Goal: Information Seeking & Learning: Learn about a topic

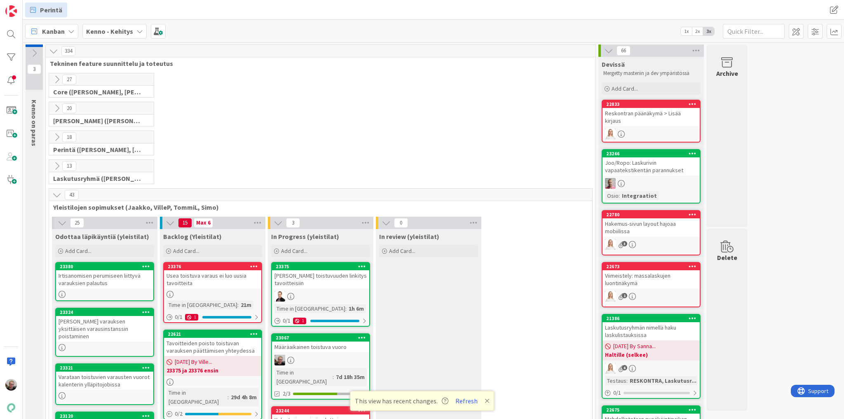
scroll to position [164, 0]
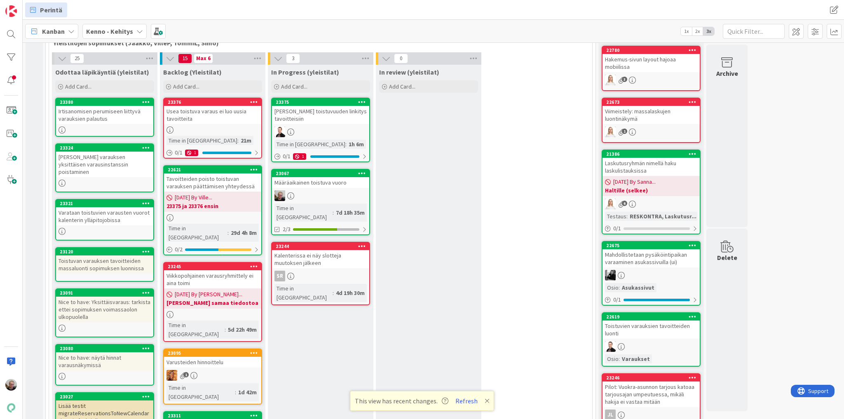
click at [313, 178] on div "Määräaikainen toistuva vuoro" at bounding box center [320, 182] width 97 height 11
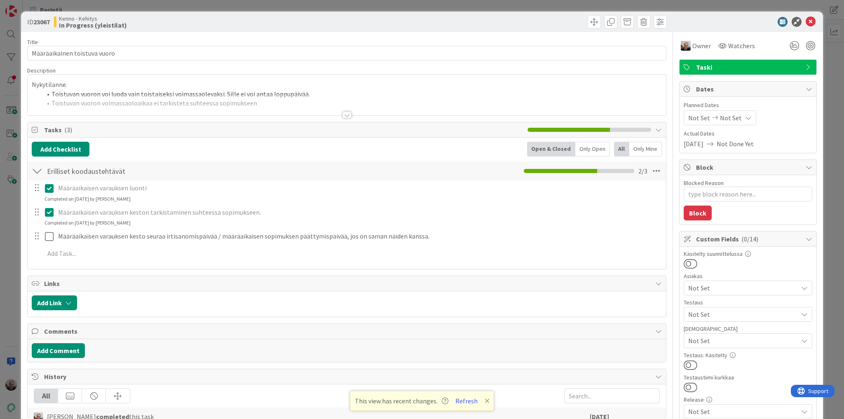
click at [192, 114] on div at bounding box center [347, 104] width 638 height 21
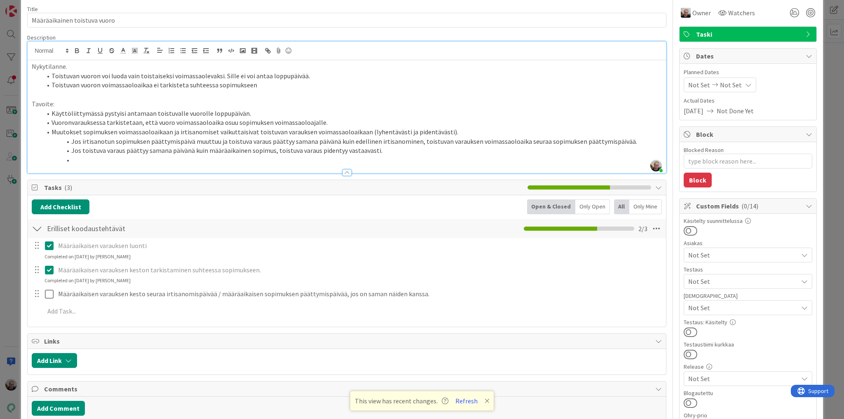
scroll to position [132, 0]
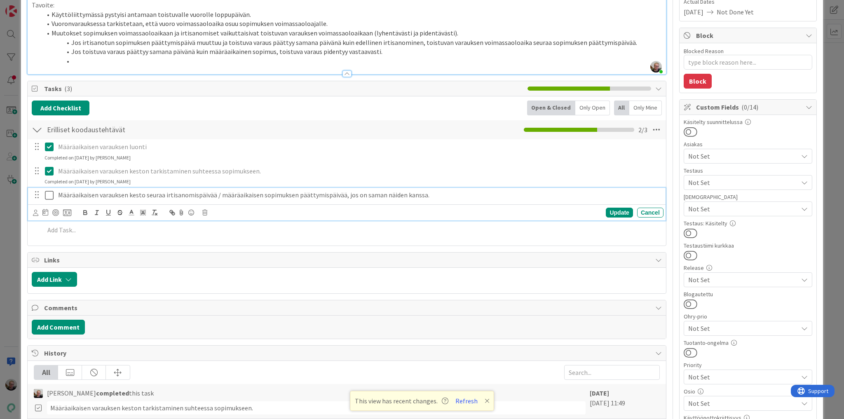
click at [264, 199] on div "Määräaikaisen varauksen kesto seuraa irtisanomispäivää / määräaikaisen sopimuks…" at bounding box center [359, 195] width 608 height 14
type textarea "x"
drag, startPoint x: 163, startPoint y: 194, endPoint x: 424, endPoint y: 199, distance: 260.8
click at [424, 199] on p "Määräaikaisen varauksen kesto seuraa irtisanomispäivää / määräaikaisen sopimuks…" at bounding box center [359, 194] width 602 height 9
click at [606, 213] on div "Update" at bounding box center [619, 213] width 27 height 10
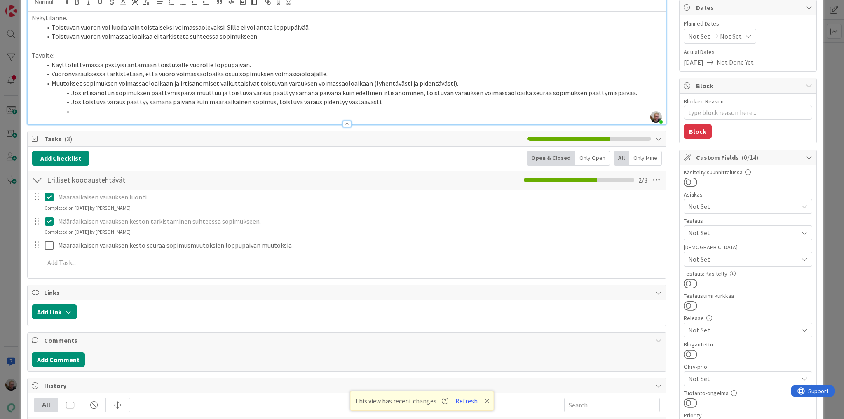
scroll to position [99, 0]
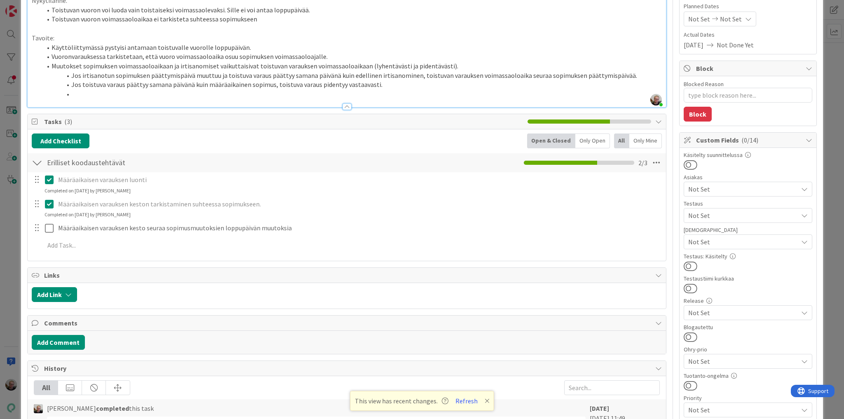
click at [91, 93] on li at bounding box center [352, 93] width 620 height 9
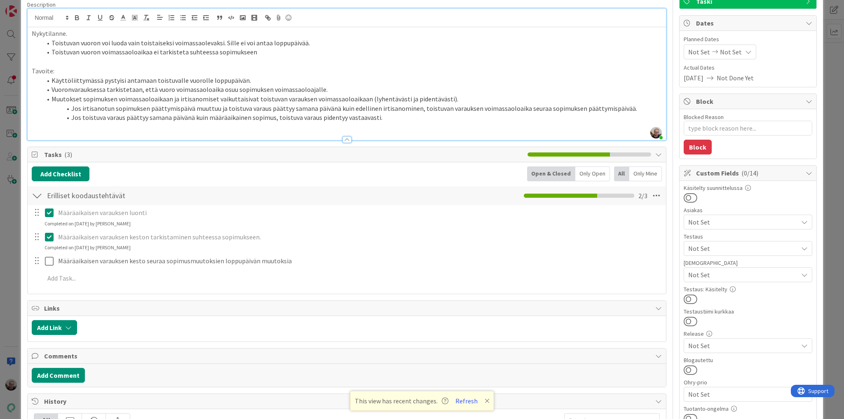
scroll to position [0, 0]
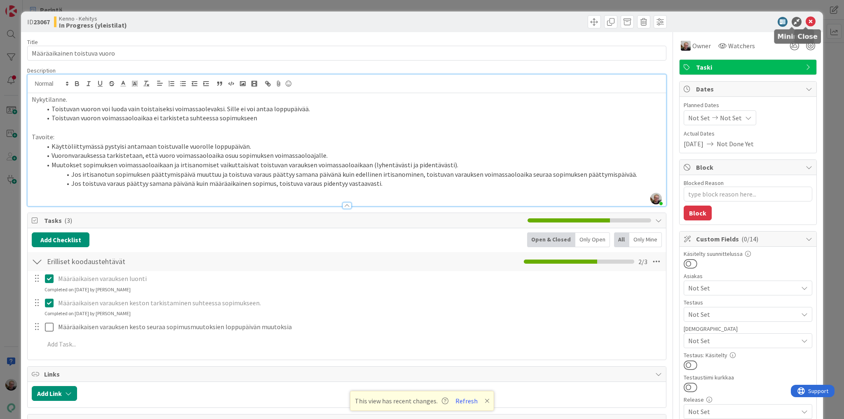
click at [806, 20] on icon at bounding box center [810, 22] width 10 height 10
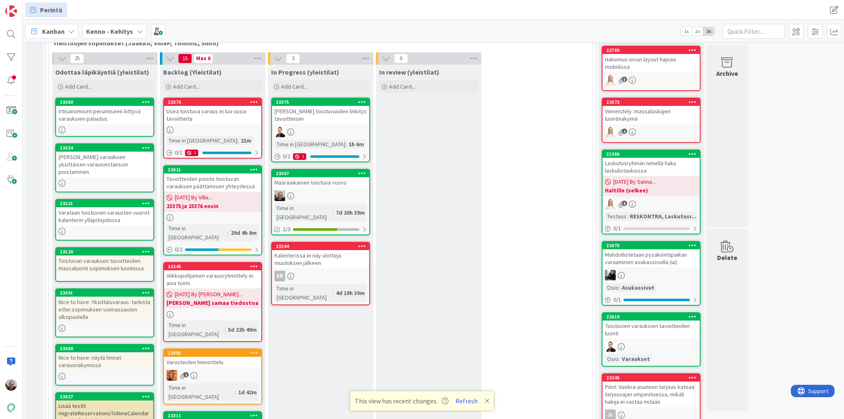
click at [110, 121] on div "Irtisanomisen perumiseen liittyvä varauksien palautus" at bounding box center [104, 115] width 97 height 18
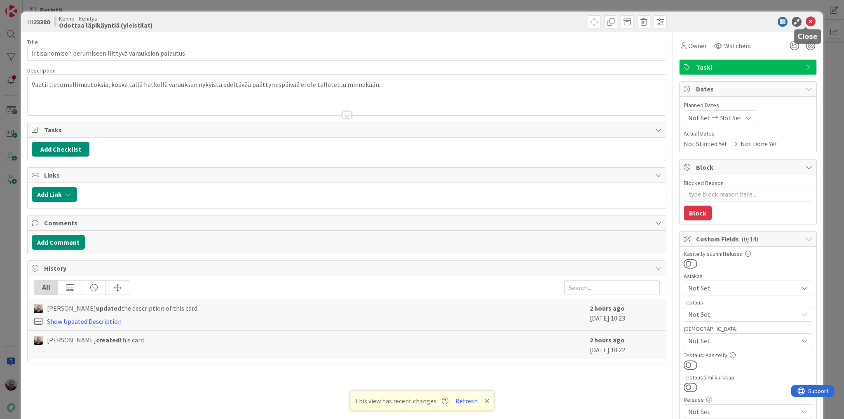
click at [805, 22] on icon at bounding box center [810, 22] width 10 height 10
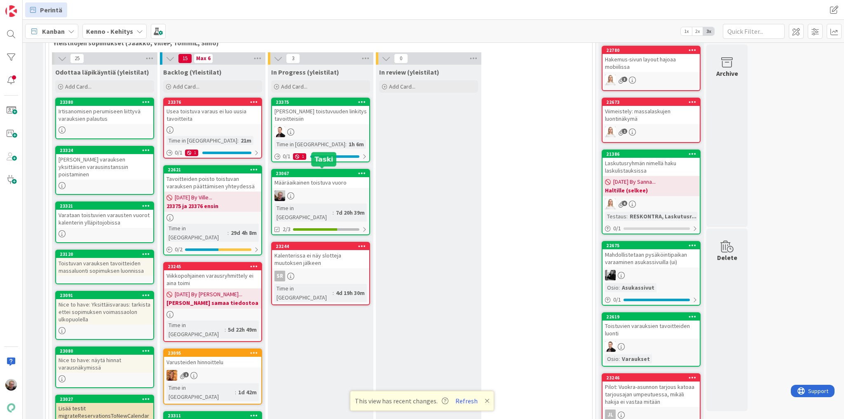
click at [326, 173] on div "23067" at bounding box center [323, 174] width 94 height 6
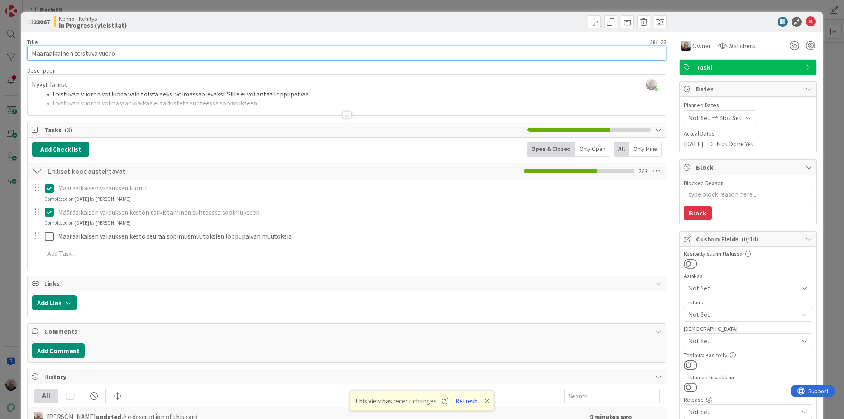
drag, startPoint x: 125, startPoint y: 50, endPoint x: 2, endPoint y: 39, distance: 124.1
click at [2, 39] on div "ID 23067 Kenno - Kehitys In Progress (yleistilat) Title 28 / 128 Määräaikainen …" at bounding box center [422, 209] width 844 height 419
type textarea "x"
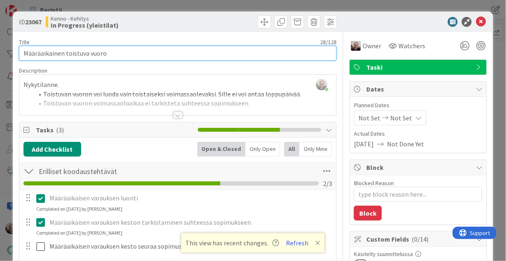
scroll to position [164, 0]
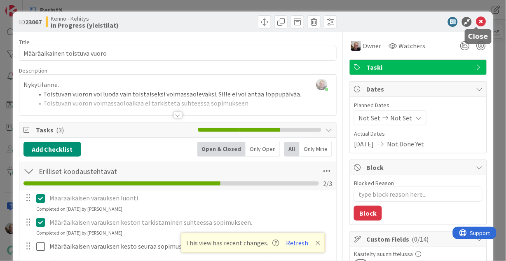
click at [477, 21] on icon at bounding box center [481, 22] width 10 height 10
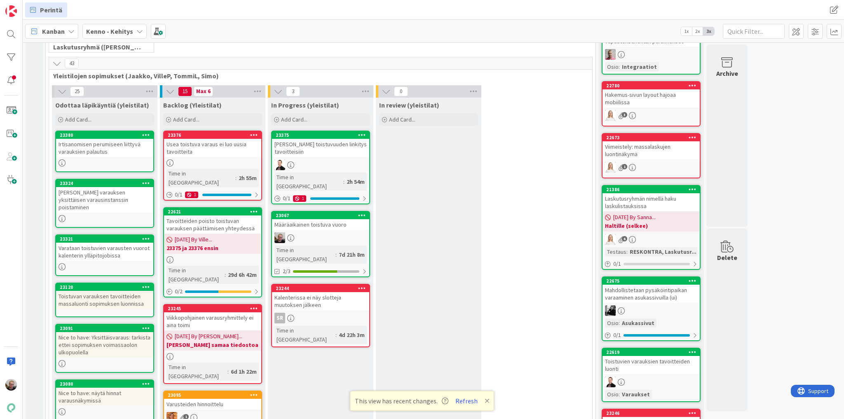
scroll to position [65, 0]
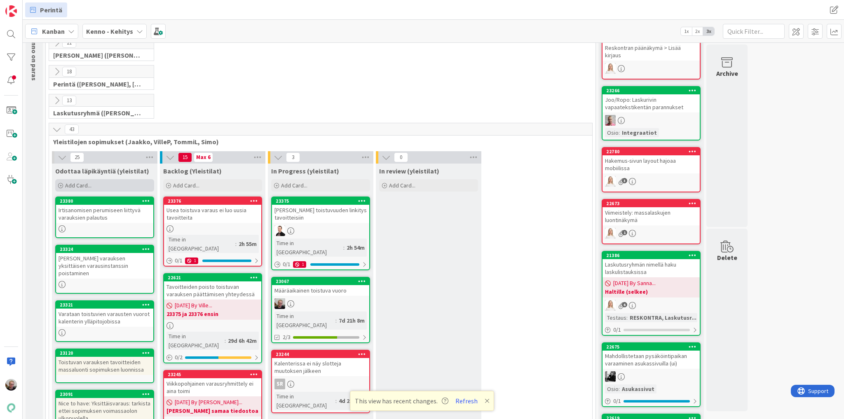
click at [84, 186] on span "Add Card..." at bounding box center [78, 185] width 26 height 7
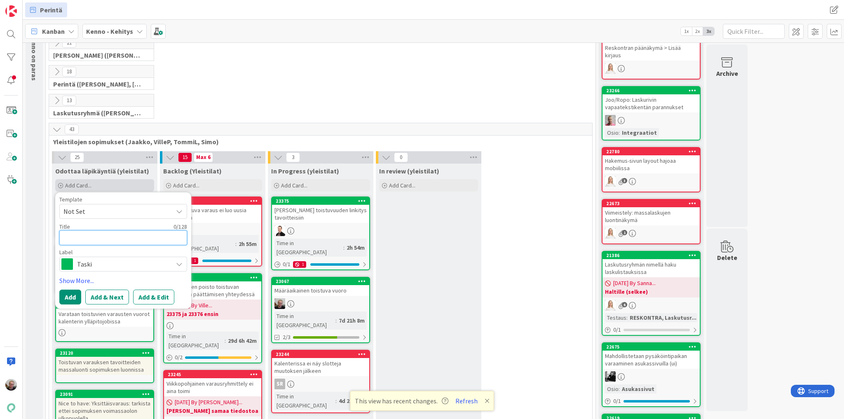
type textarea "Y"
type textarea "x"
type textarea "Yl"
type textarea "x"
type textarea "Yle"
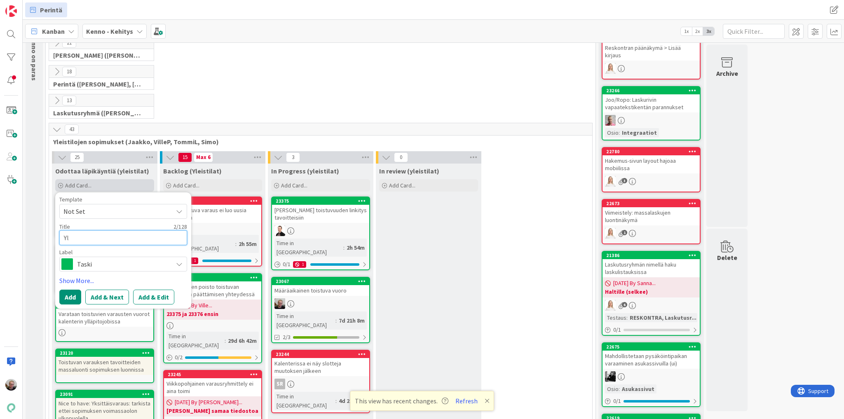
type textarea "x"
type textarea "Ylei"
type textarea "x"
type textarea "Yle"
type textarea "x"
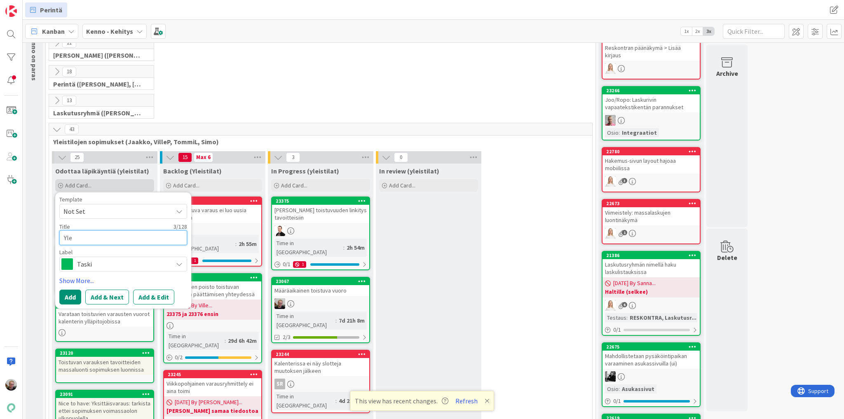
type textarea "Yl"
type textarea "x"
type textarea "Y"
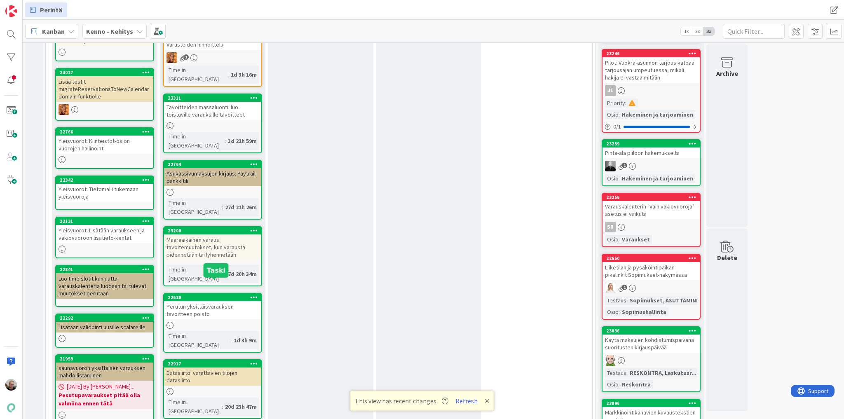
scroll to position [479, 0]
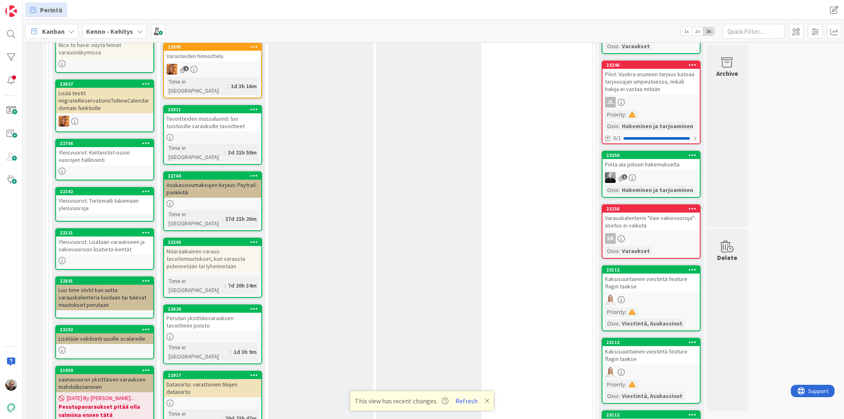
click at [235, 379] on div "Datasiirto: varattavien tilojen datasiirto" at bounding box center [212, 388] width 97 height 18
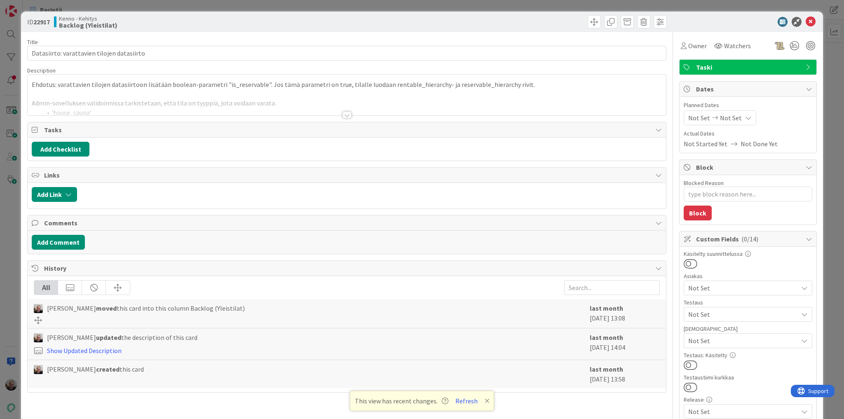
click at [210, 108] on div at bounding box center [347, 104] width 638 height 21
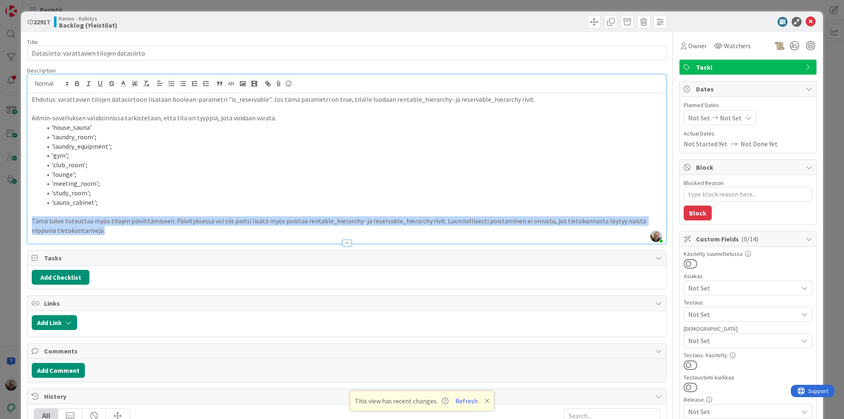
drag, startPoint x: 32, startPoint y: 220, endPoint x: 174, endPoint y: 234, distance: 142.4
click at [174, 234] on div "Description [PERSON_NAME] just joined Ehdotus: varattavien tilojen datasiirtoon…" at bounding box center [346, 155] width 639 height 177
click at [160, 226] on p "Tämä tulee toteuttaa myös tilojen päivittämiseen. Päivityksessä voi siis paitsi…" at bounding box center [347, 225] width 630 height 19
drag, startPoint x: 31, startPoint y: 220, endPoint x: 110, endPoint y: 236, distance: 80.7
click at [110, 236] on div "Description [PERSON_NAME] just joined Ehdotus: varattavien tilojen datasiirtoon…" at bounding box center [346, 155] width 639 height 177
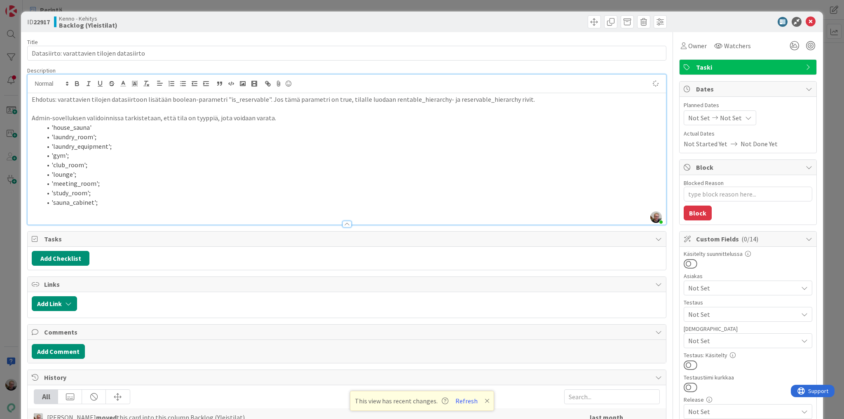
click at [281, 124] on li "'house_sauna'" at bounding box center [352, 127] width 620 height 9
click at [267, 124] on li "'house_sauna'" at bounding box center [352, 127] width 620 height 9
click at [154, 210] on p at bounding box center [347, 211] width 630 height 9
click at [331, 177] on li "'lounge';" at bounding box center [352, 174] width 620 height 9
click at [805, 22] on icon at bounding box center [810, 22] width 10 height 10
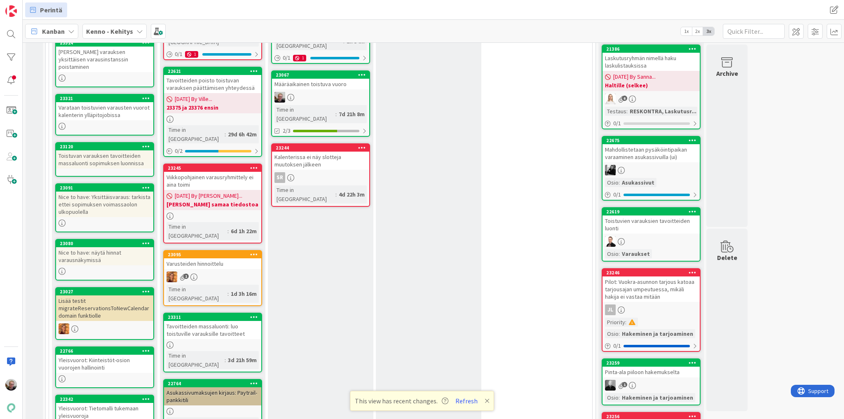
scroll to position [282, 0]
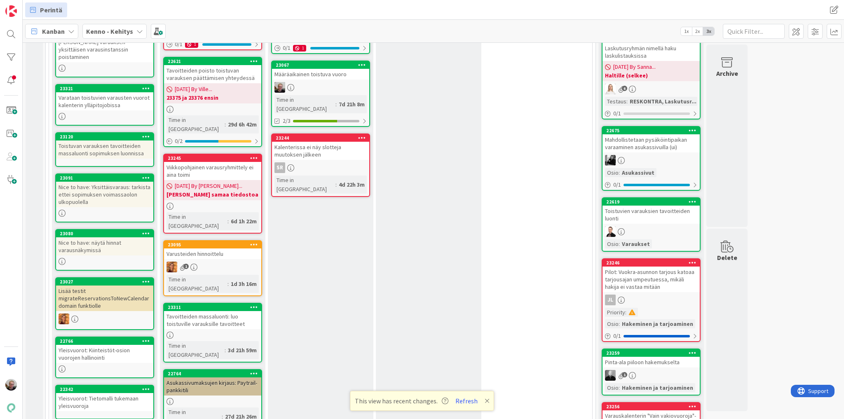
click at [206, 248] on div "Varusteiden hinnoittelu" at bounding box center [212, 253] width 97 height 11
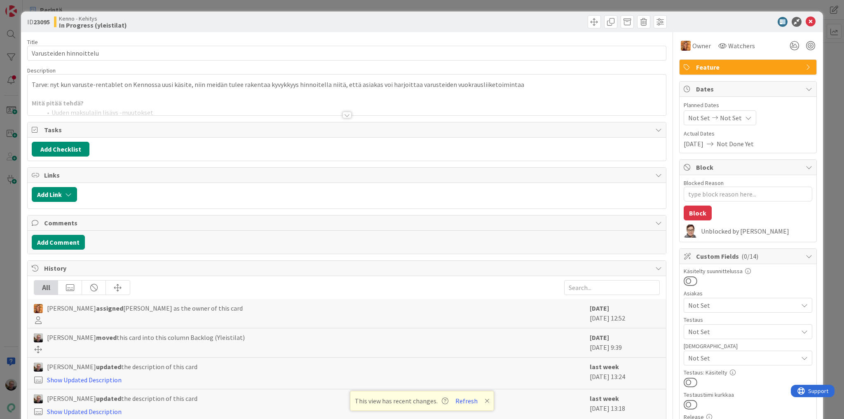
click at [377, 106] on div at bounding box center [347, 104] width 638 height 21
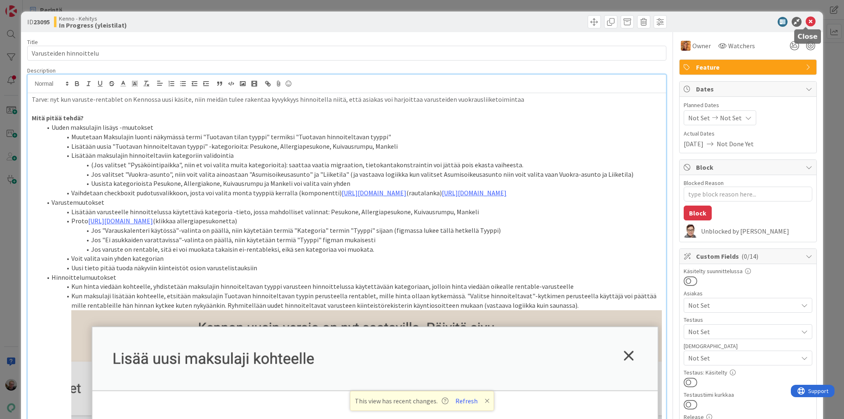
click at [805, 21] on icon at bounding box center [810, 22] width 10 height 10
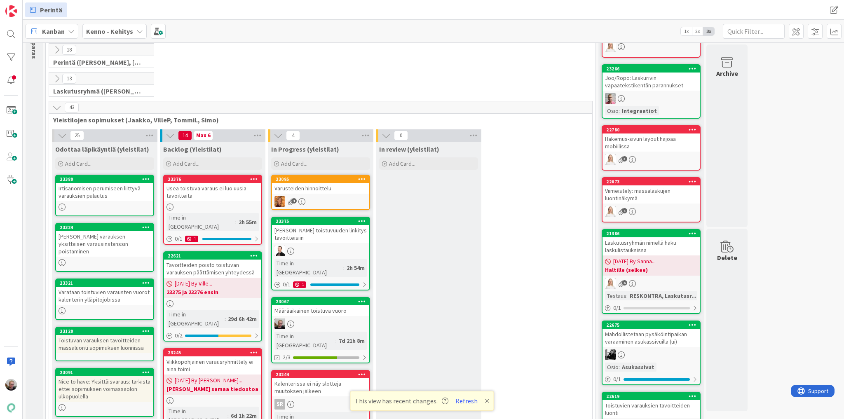
scroll to position [84, 0]
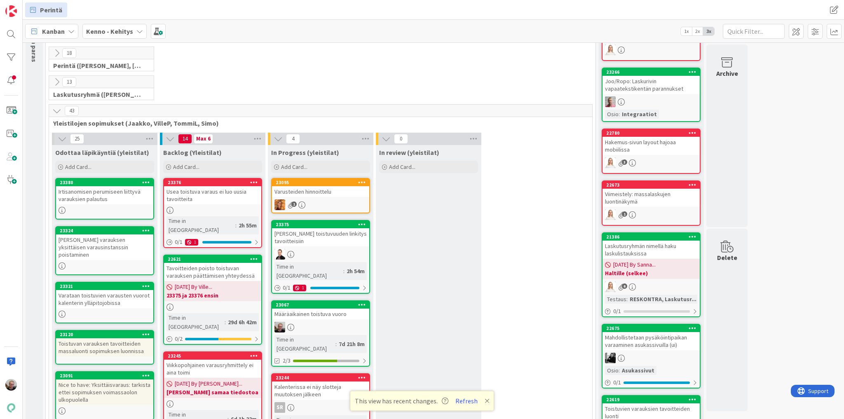
click at [78, 241] on div "[PERSON_NAME] varauksen yksittäisen varausinstanssin poistaminen" at bounding box center [104, 247] width 97 height 26
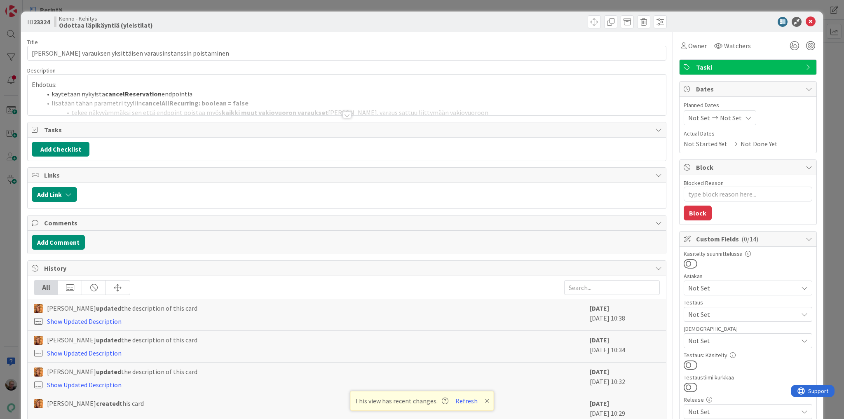
click at [325, 94] on div at bounding box center [347, 104] width 638 height 21
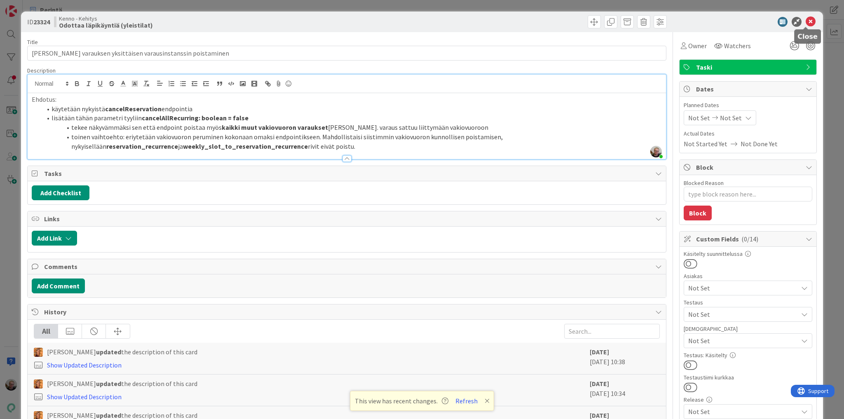
click at [805, 19] on icon at bounding box center [810, 22] width 10 height 10
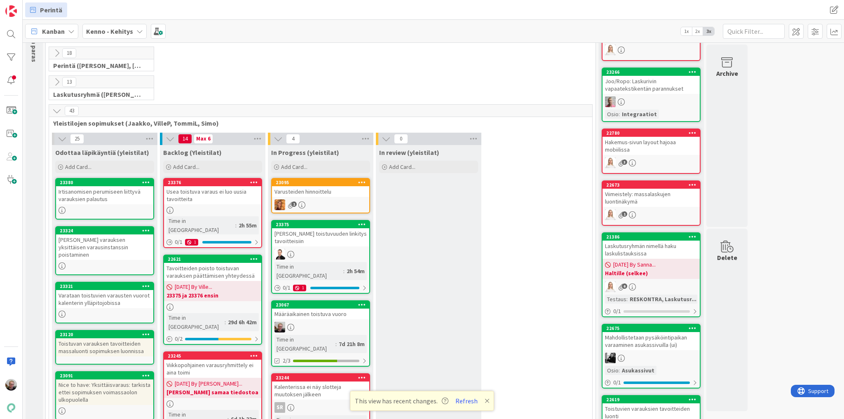
click at [89, 240] on div "[PERSON_NAME] varauksen yksittäisen varausinstanssin poistaminen" at bounding box center [104, 247] width 97 height 26
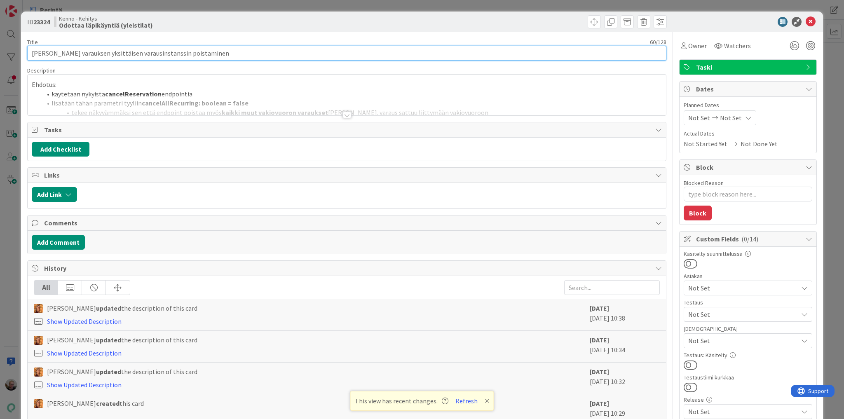
click at [32, 51] on input "[PERSON_NAME] varauksen yksittäisen varausinstanssin poistaminen" at bounding box center [346, 53] width 639 height 15
type textarea "x"
type input "Nice to [PERSON_NAME] varauksen yksittäisen varausinstanssin poistaminen"
type textarea "x"
type input "Nice to haveToistuvan varauksen yksittäisen varausinstanssin poistaminen"
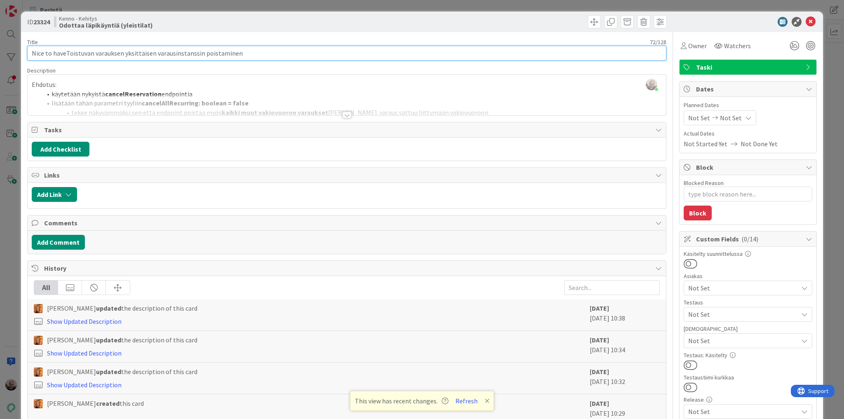
type textarea "x"
type input "Nice to havToistuvan varauksen yksittäisen varausinstanssin poistaminen"
type textarea "x"
type input "Nice to haveToistuvan varauksen yksittäisen varausinstanssin poistaminen"
type textarea "x"
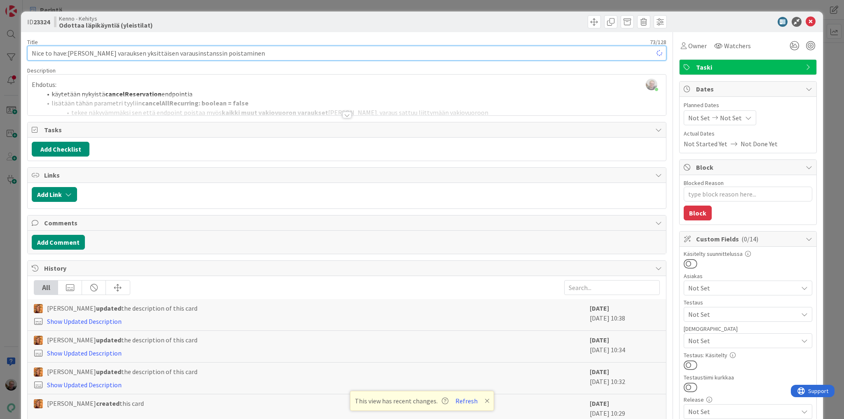
type input "Nice to have: [PERSON_NAME] varauksen yksittäisen varausinstanssin poistaminen"
type textarea "x"
type input "Nice to have: [PERSON_NAME] varauksen yksittäisen varausinstanssin poistaminen"
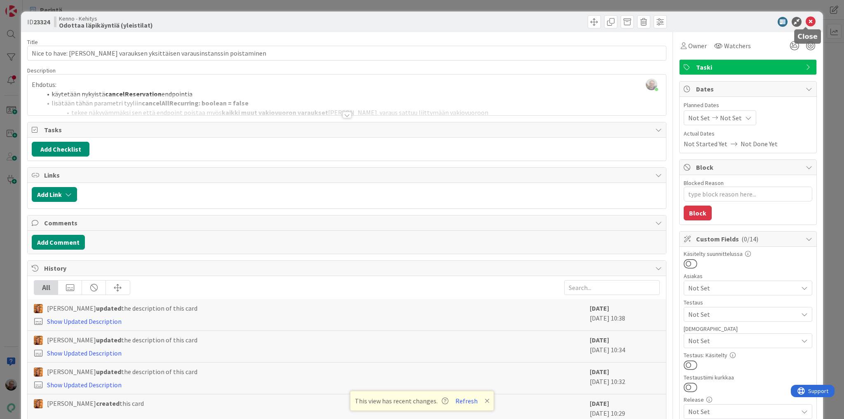
click at [805, 21] on icon at bounding box center [810, 22] width 10 height 10
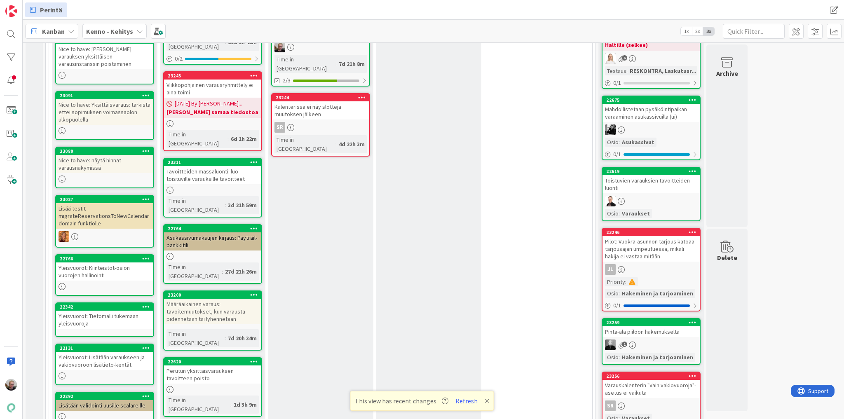
scroll to position [381, 0]
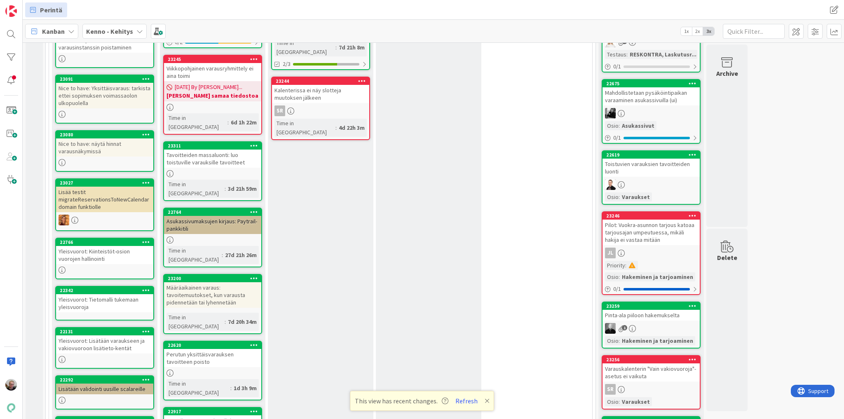
click at [205, 216] on div "Asukassivumaksujen kirjaus: Paytrail-pankkitili" at bounding box center [212, 225] width 97 height 18
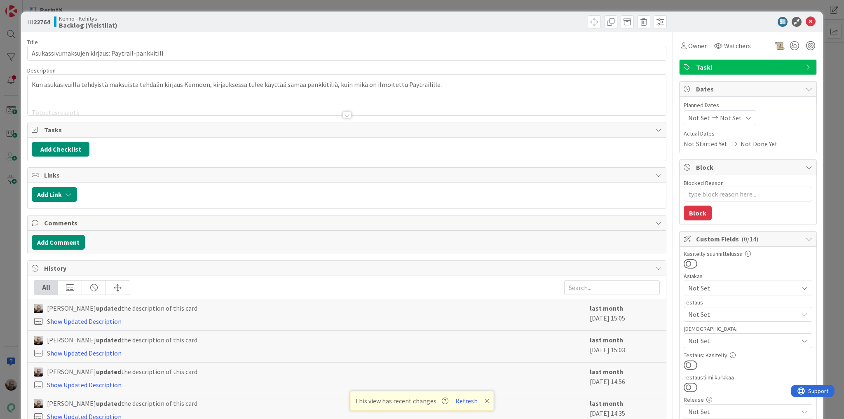
click at [249, 105] on div at bounding box center [347, 104] width 638 height 21
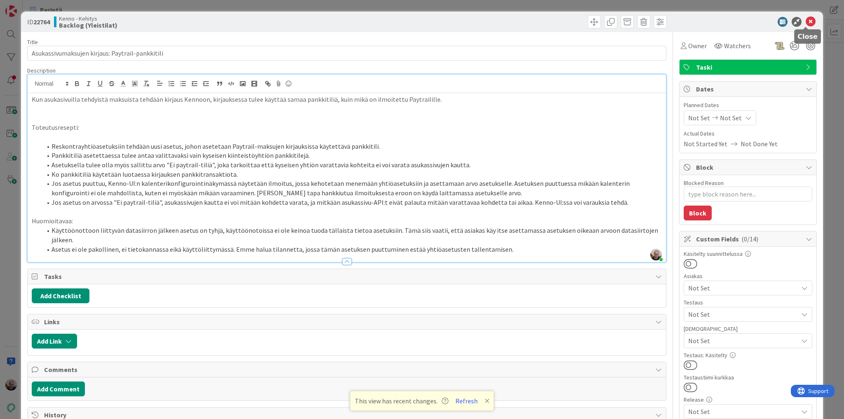
click at [805, 21] on icon at bounding box center [810, 22] width 10 height 10
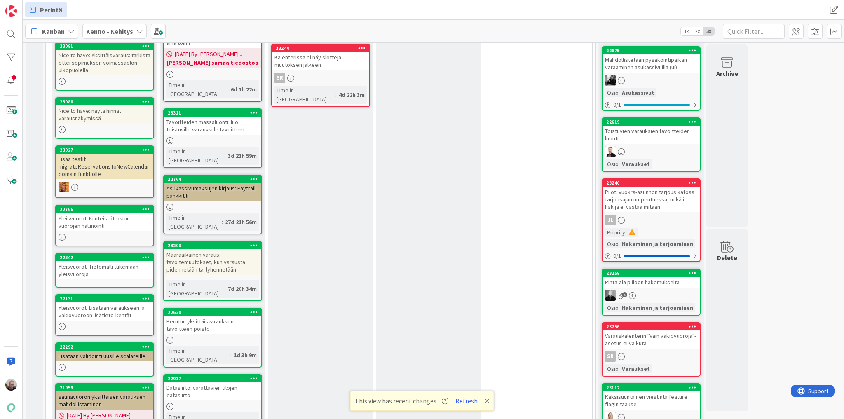
scroll to position [447, 0]
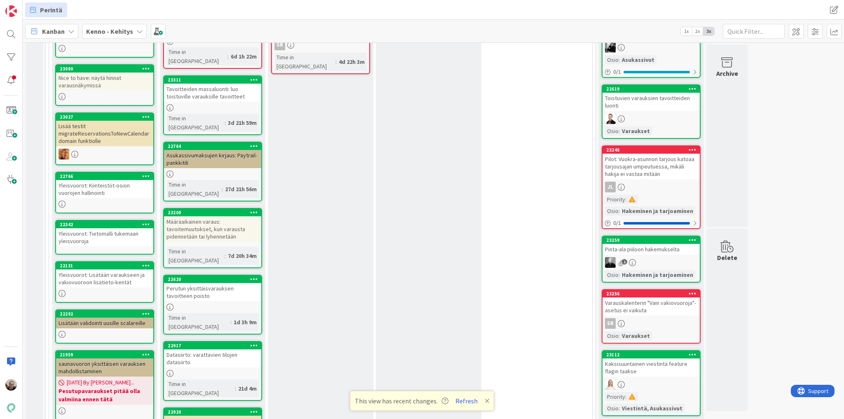
click at [204, 216] on div "Määräaikainen varaus: tavoitemuutokset, kun varausta pidennetään tai lyhennetään" at bounding box center [212, 229] width 97 height 26
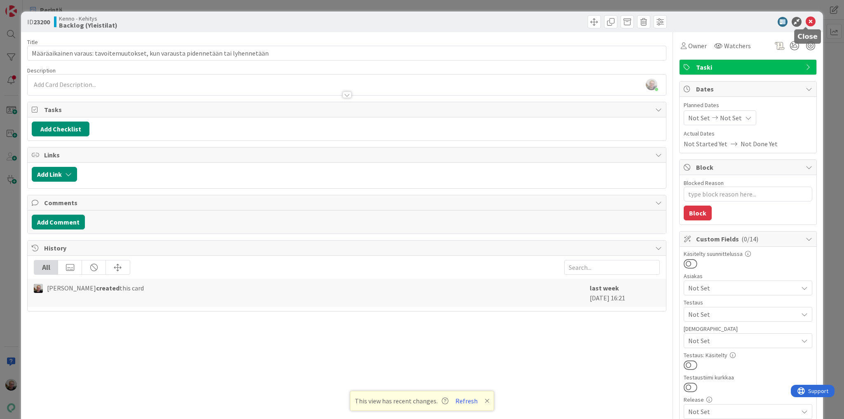
click at [807, 18] on icon at bounding box center [810, 22] width 10 height 10
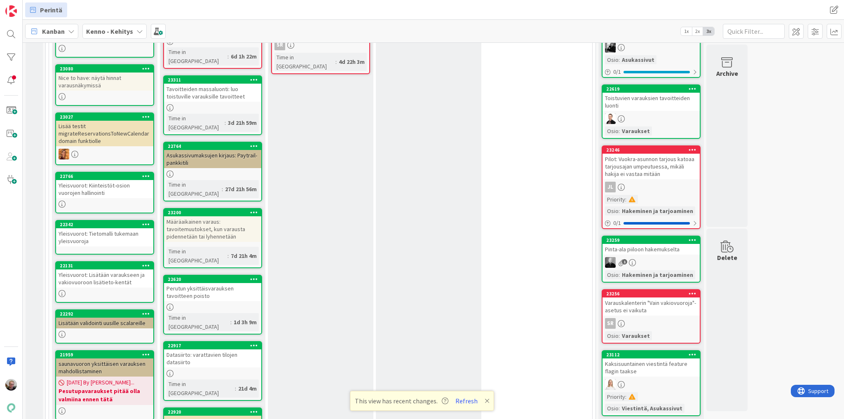
click at [201, 283] on div "Perutun yksittäisvarauksen tavoitteen poisto" at bounding box center [212, 292] width 97 height 18
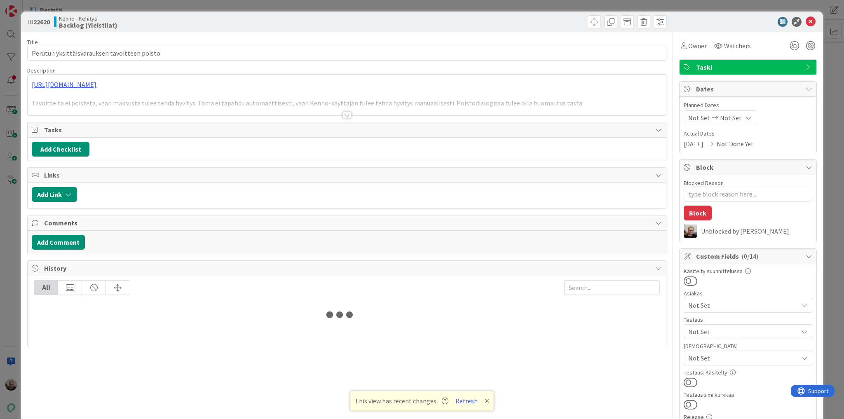
type textarea "x"
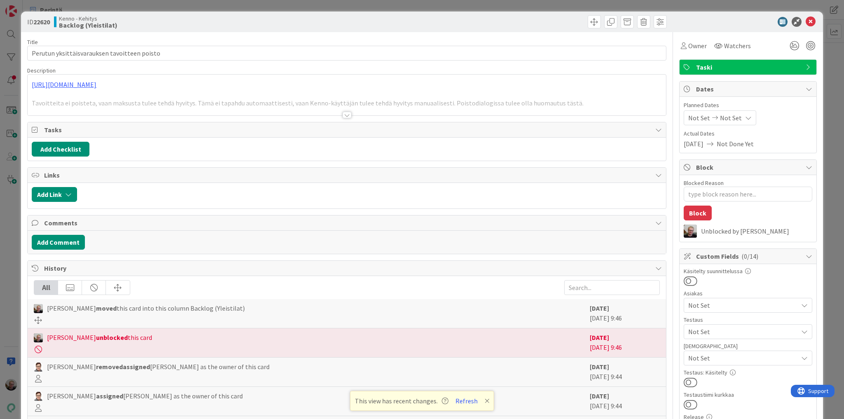
click at [272, 111] on div at bounding box center [347, 104] width 638 height 21
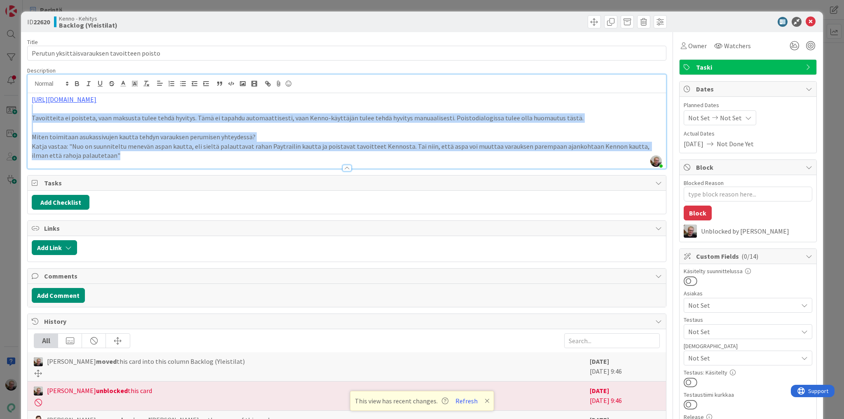
drag, startPoint x: 71, startPoint y: 112, endPoint x: 210, endPoint y: 154, distance: 145.0
click at [210, 154] on div "[URL][DOMAIN_NAME] Tavoitteita ei poisteta, vaan maksusta tulee tehdä hyvitys. …" at bounding box center [347, 130] width 638 height 75
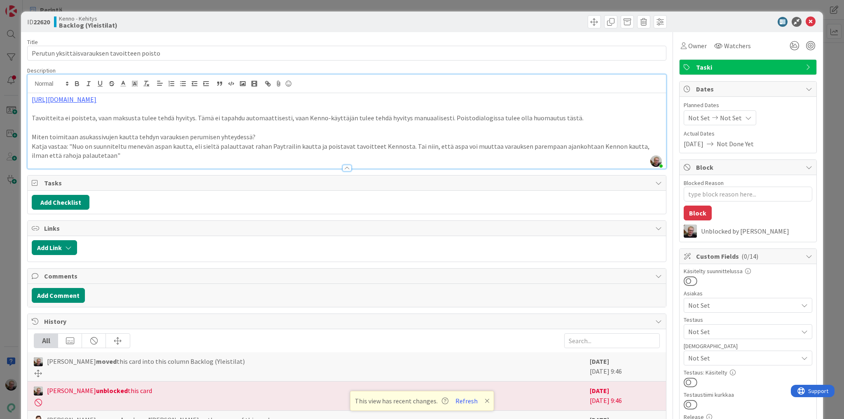
click at [247, 160] on div at bounding box center [347, 164] width 638 height 9
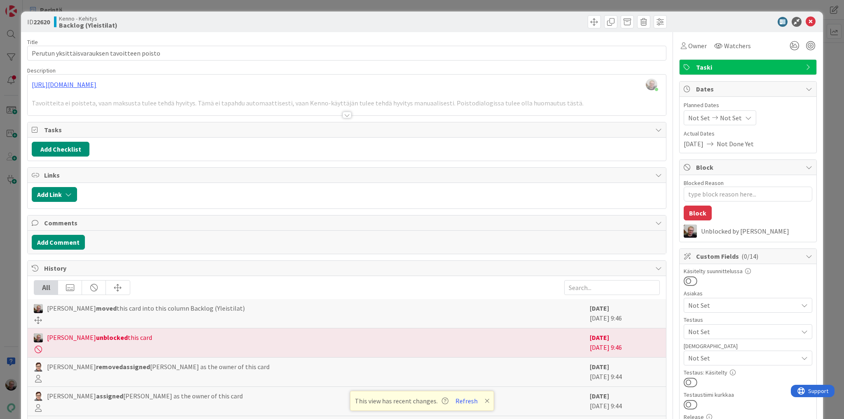
click at [342, 112] on div at bounding box center [346, 115] width 9 height 7
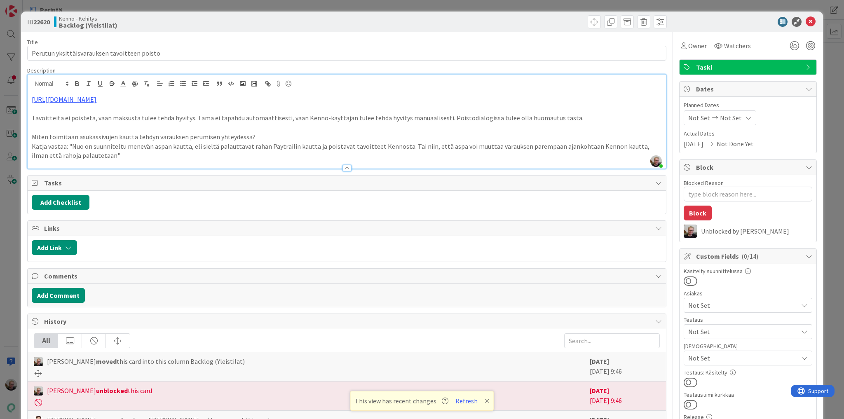
click at [237, 116] on p "Tavoitteita ei poisteta, vaan maksusta tulee tehdä hyvitys. Tämä ei tapahdu aut…" at bounding box center [347, 117] width 630 height 9
drag, startPoint x: 440, startPoint y: 117, endPoint x: 564, endPoint y: 122, distance: 123.6
click at [564, 122] on p "Tavoitteita ei poisteta, vaan maksusta tulee tehdä hyvitys. Tämä ei tapahdu aut…" at bounding box center [347, 117] width 630 height 9
copy p "Poistodialogissa tulee olla huomautus tästä."
click at [32, 116] on p "Tavoitteita ei poisteta, vaan maksusta tulee tehdä hyvitys. Tämä ei tapahdu aut…" at bounding box center [347, 117] width 630 height 9
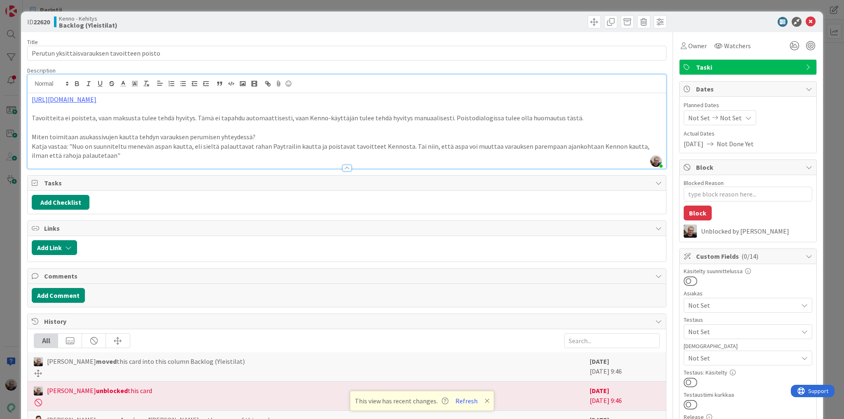
click at [563, 117] on p "Tavoitteita ei poisteta, vaan maksusta tulee tehdä hyvitys. Tämä ei tapahdu aut…" at bounding box center [347, 117] width 630 height 9
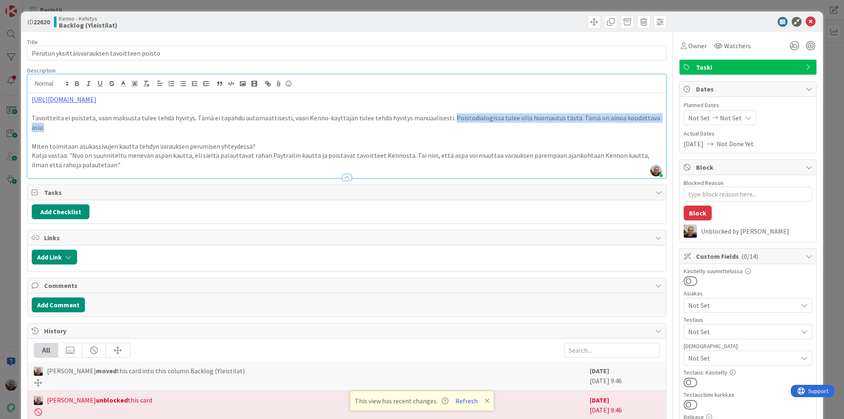
drag, startPoint x: 440, startPoint y: 118, endPoint x: 654, endPoint y: 115, distance: 214.2
click at [654, 115] on p "Tavoitteita ei poisteta, vaan maksusta tulee tehdä hyvitys. Tämä ei tapahdu aut…" at bounding box center [347, 122] width 630 height 19
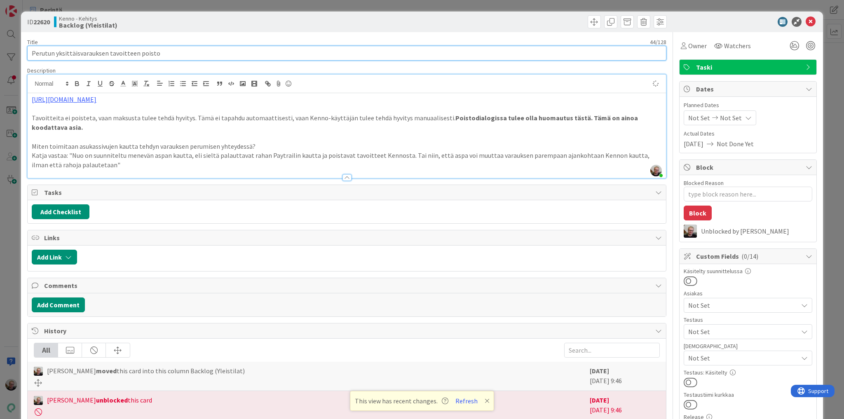
click at [180, 57] on input "Perutun yksittäisvarauksen tavoitteen poisto" at bounding box center [346, 53] width 639 height 15
type textarea "x"
type input "Perutun yksittäisvarauksen tavoitteen poisto"
type textarea "x"
type input "Perutun yksittäisvarauksen tavoitteen poisto (lu"
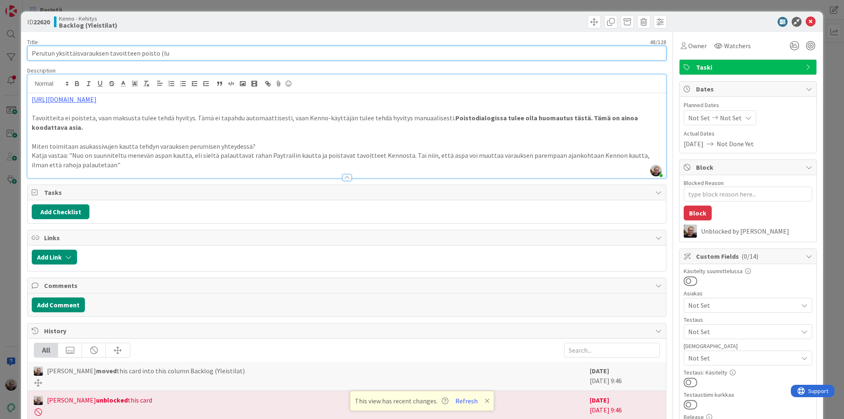
type textarea "x"
type input "Perutun yksittäisvarauksen tavoitteen poisto (lue"
type textarea "x"
type input "Perutun yksittäisvarauksen tavoitteen poisto (lue kuvaus"
type textarea "x"
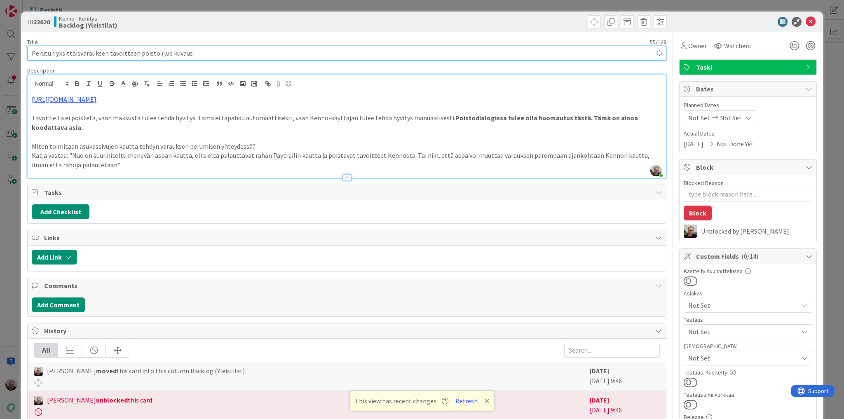
type input "Perutun yksittäisvarauksen tavoitteen poisto (lue kuvaus"
type textarea "x"
type input "Perutun yksittäisvarauksen tavoitteen poisto (lue kuvaus tarkkaan)"
type textarea "x"
type input "Perutun yksittäisvarauksen tavoitteen poisto (lue kuvaus tarkkaan)"
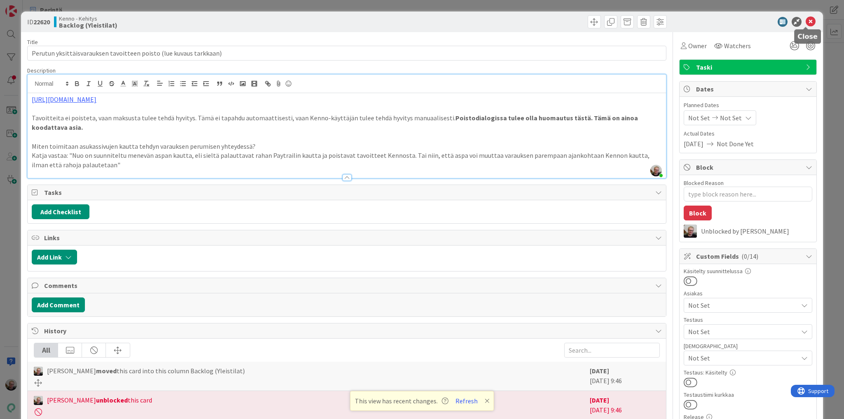
click at [805, 20] on icon at bounding box center [810, 22] width 10 height 10
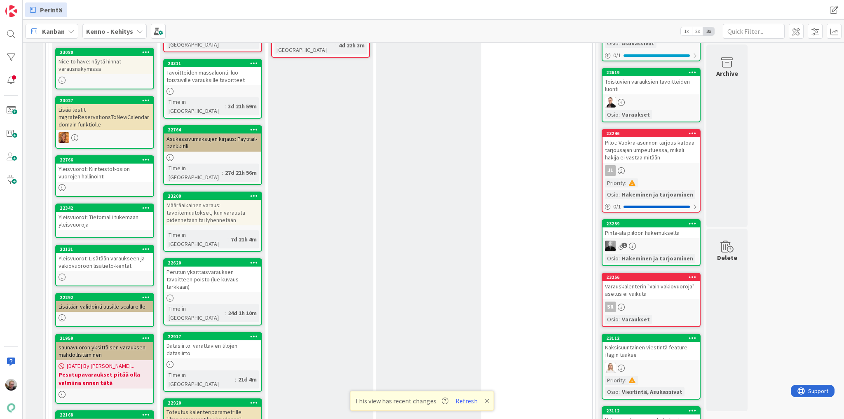
scroll to position [479, 0]
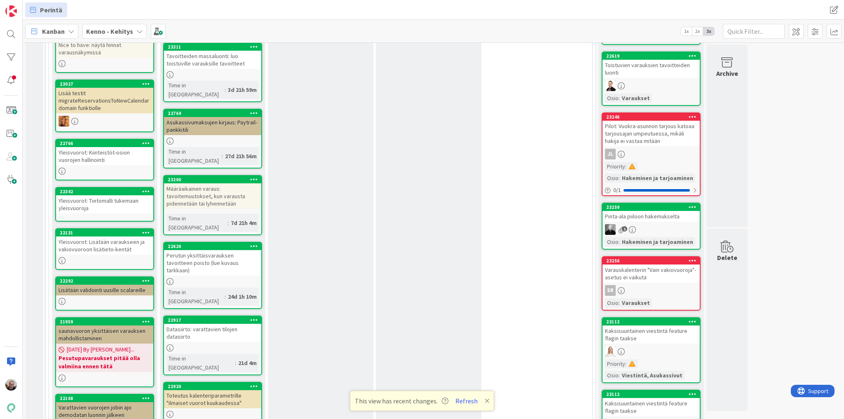
click at [194, 324] on div "Datasiirto: varattavien tilojen datasiirto" at bounding box center [212, 333] width 97 height 18
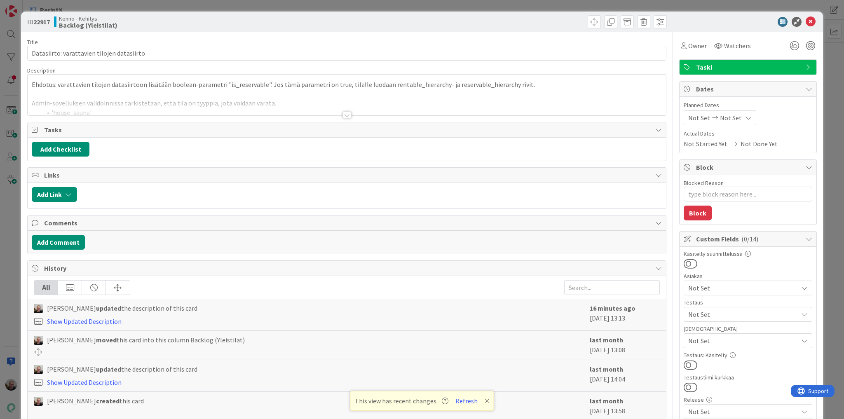
click at [425, 105] on div at bounding box center [347, 104] width 638 height 21
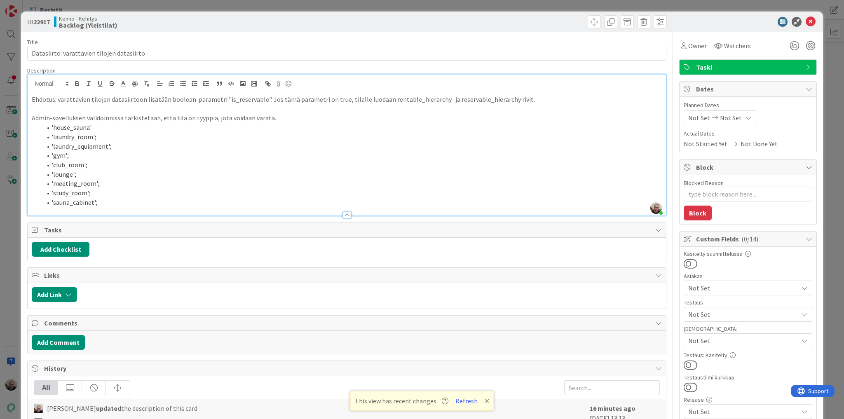
click at [122, 164] on li "'club_room';" at bounding box center [352, 164] width 620 height 9
click at [281, 118] on p "Admin-sovelluksen validoinnissa tarkistetaan, että tila on tyyppiä, jota voidaa…" at bounding box center [347, 117] width 630 height 9
click at [239, 98] on p "Ehdotus: varattavien tilojen datasiirtoon lisätään boolean-parametri "is_reserv…" at bounding box center [347, 99] width 630 height 9
click at [166, 155] on li "'gym';" at bounding box center [352, 155] width 620 height 9
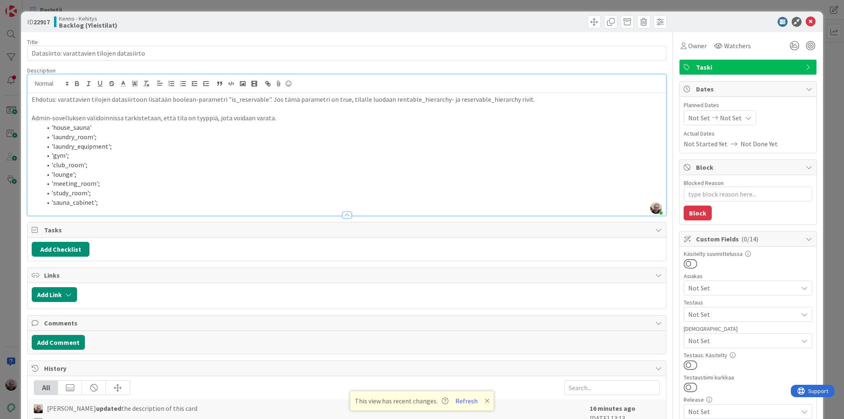
click at [201, 115] on p "Admin-sovelluksen validoinnissa tarkistetaan, että tila on tyyppiä, jota voidaa…" at bounding box center [347, 117] width 630 height 9
click at [428, 99] on p "Ehdotus: varattavien tilojen datasiirtoon lisätään boolean-parametri "is_reserv…" at bounding box center [347, 99] width 630 height 9
click at [298, 118] on p "Admin-sovelluksen validoinnissa tarkistetaan, että tila on tyyppiä, jota voidaa…" at bounding box center [347, 117] width 630 height 9
click at [561, 99] on p "Ehdotus: varattavien tilojen datasiirtoon lisätään boolean-parametri "is_reserv…" at bounding box center [347, 99] width 630 height 9
click at [113, 201] on li "'sauna_cabinet';" at bounding box center [352, 202] width 620 height 9
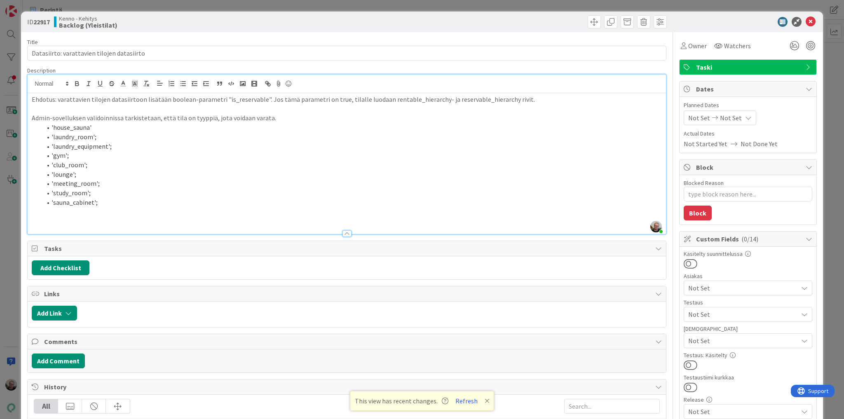
type textarea "x"
click at [317, 227] on div at bounding box center [347, 229] width 638 height 9
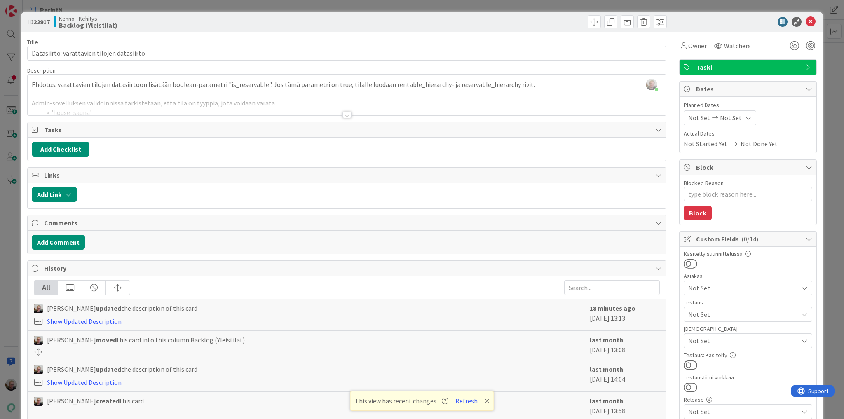
click at [293, 111] on div at bounding box center [347, 104] width 638 height 21
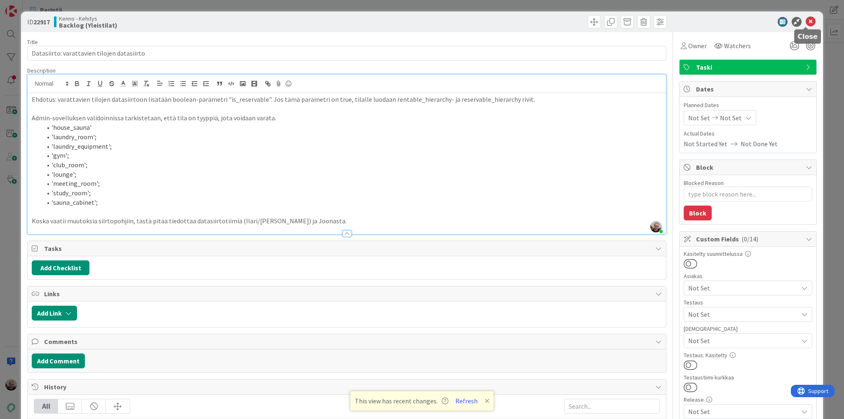
click at [805, 23] on icon at bounding box center [810, 22] width 10 height 10
click at [805, 23] on div "Kanban Kenno - Kehitys 1x 2x 3x" at bounding box center [433, 31] width 821 height 23
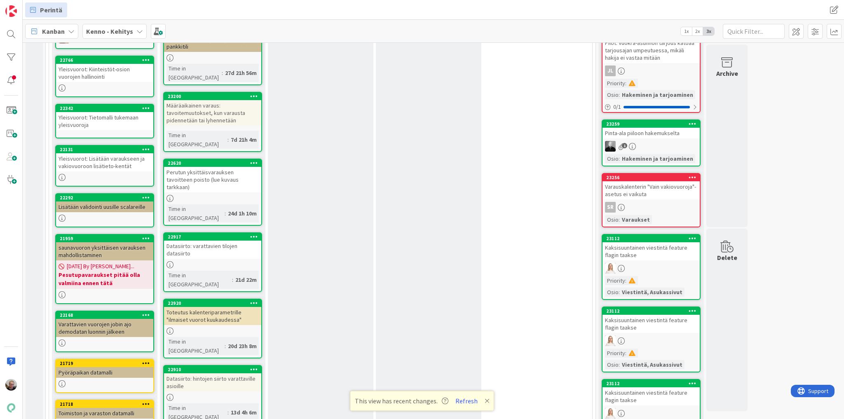
scroll to position [578, 0]
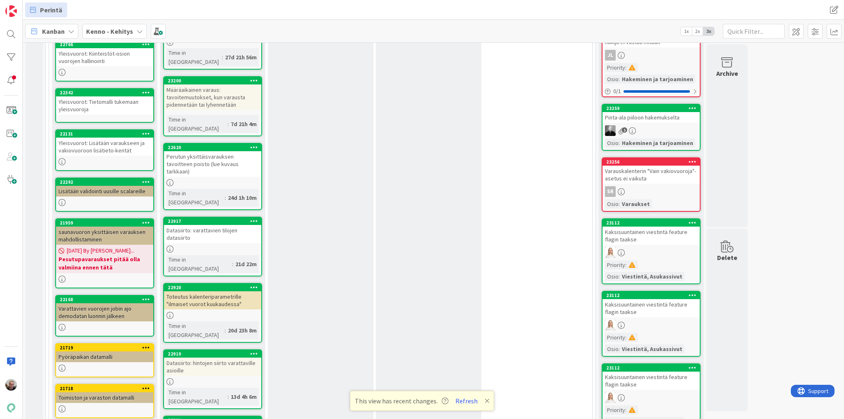
click at [177, 291] on div "Toteutus kalenteriparametrille "ilmaiset vuorot kuukaudessa"" at bounding box center [212, 300] width 97 height 18
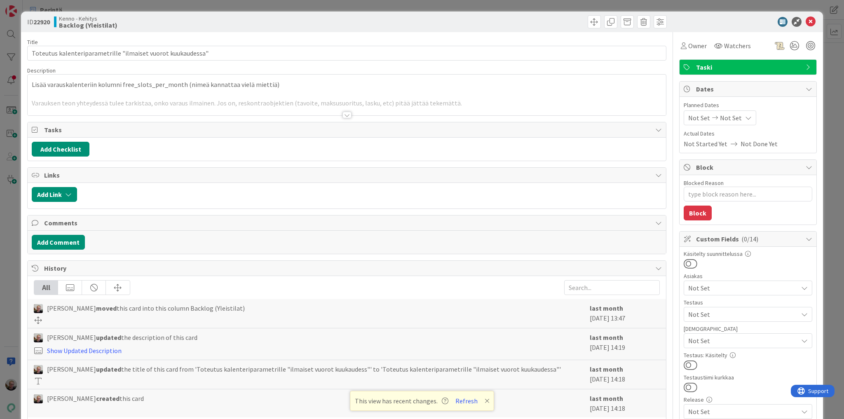
click at [186, 94] on div at bounding box center [347, 104] width 638 height 21
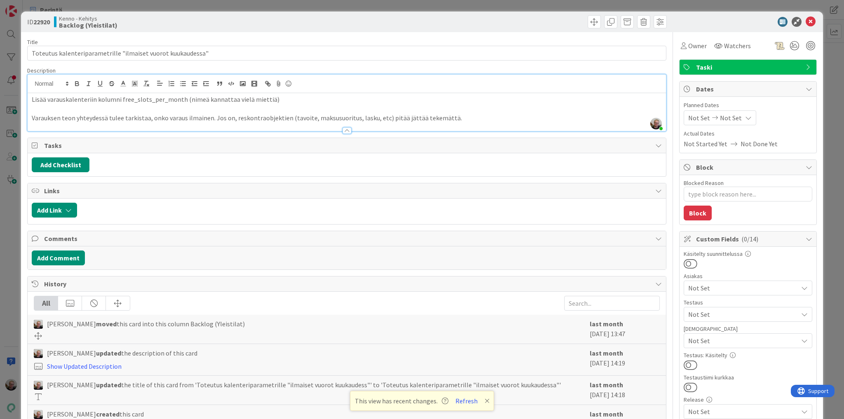
click at [466, 120] on p "Varauksen teon yhteydessä tulee tarkistaa, onko varaus ilmainen. Jos on, reskon…" at bounding box center [347, 117] width 630 height 9
click at [144, 112] on p at bounding box center [347, 108] width 630 height 9
click at [177, 100] on p "Lisää varauskalenteriin kolumni free_slots_per_month (nimeä kannattaa vielä mie…" at bounding box center [347, 99] width 630 height 9
click at [270, 101] on p "Lisää varauskalenteriin kolumni free_slots_per_month (nimeä kannattaa vielä mie…" at bounding box center [347, 99] width 630 height 9
click at [805, 21] on icon at bounding box center [810, 22] width 10 height 10
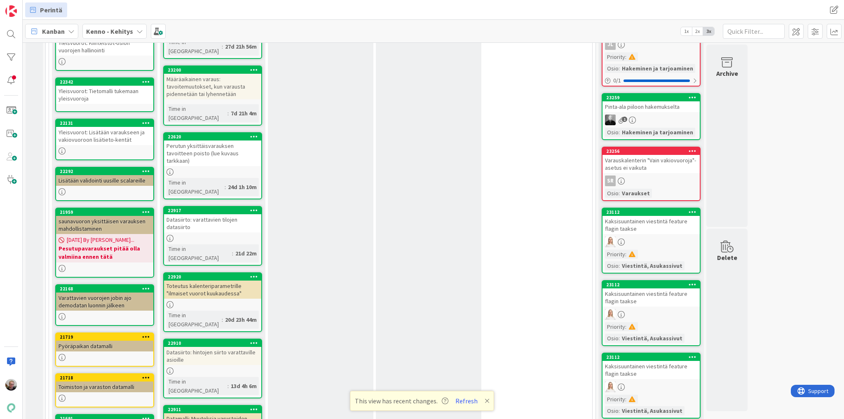
scroll to position [578, 0]
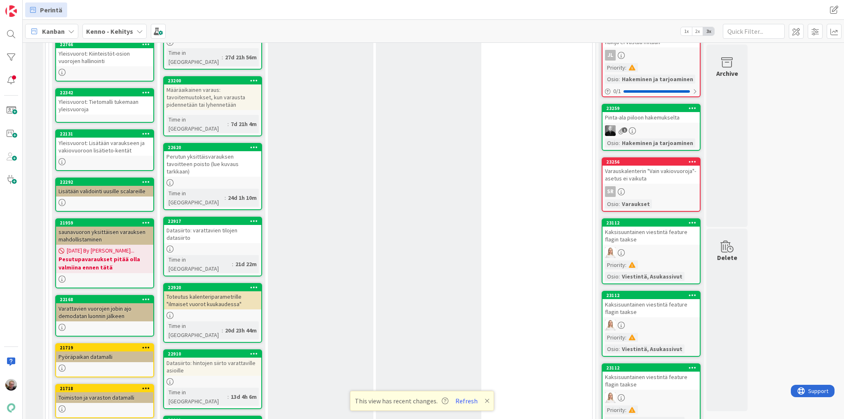
click at [219, 225] on div "Datasiirto: varattavien tilojen datasiirto" at bounding box center [212, 234] width 97 height 18
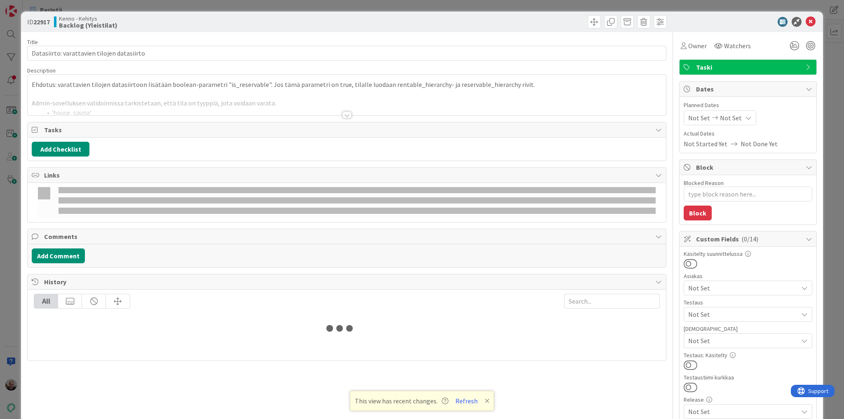
click at [330, 103] on div at bounding box center [347, 104] width 638 height 21
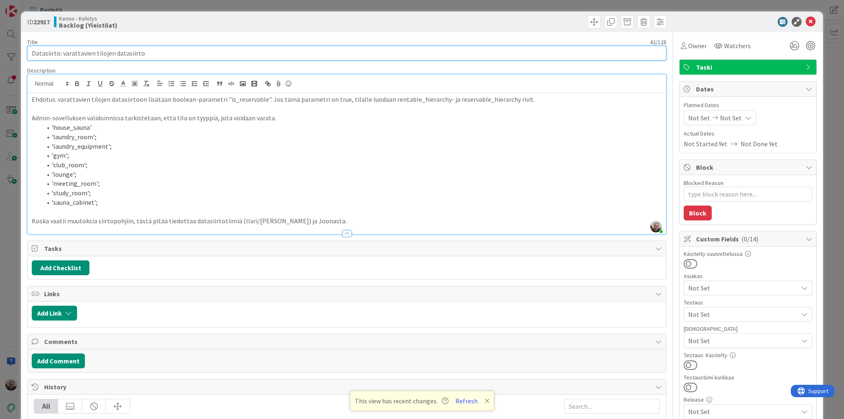
click at [146, 55] on input "Datasiirto: varattavien tilojen datasiirto" at bounding box center [346, 53] width 639 height 15
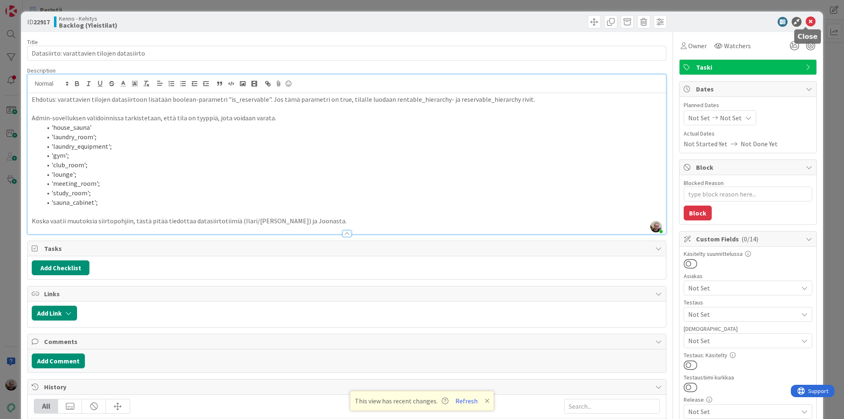
click at [805, 22] on icon at bounding box center [810, 22] width 10 height 10
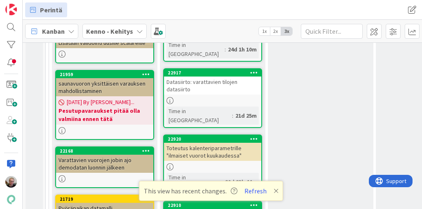
scroll to position [760, 0]
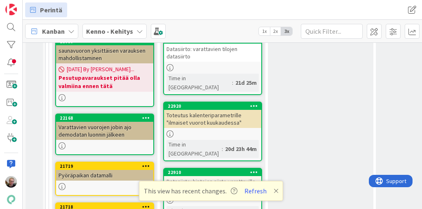
click at [214, 176] on div "Datasiirto: hintojen siirto varattaville asioille" at bounding box center [212, 185] width 97 height 18
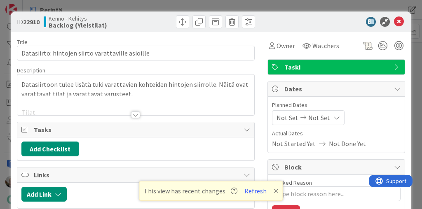
click at [155, 99] on div at bounding box center [135, 104] width 237 height 21
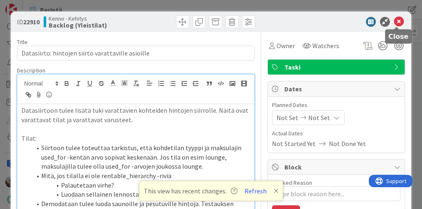
click at [394, 24] on icon at bounding box center [399, 22] width 10 height 10
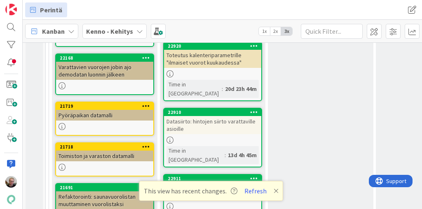
scroll to position [826, 0]
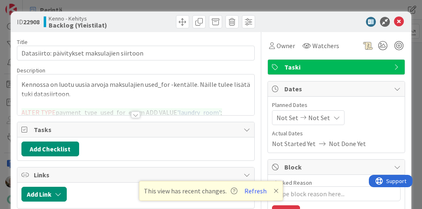
click at [148, 95] on div at bounding box center [135, 104] width 237 height 21
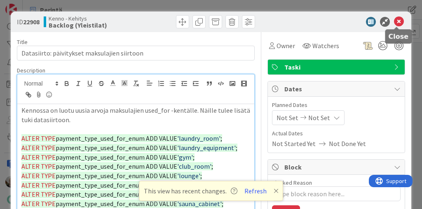
click at [394, 23] on icon at bounding box center [399, 22] width 10 height 10
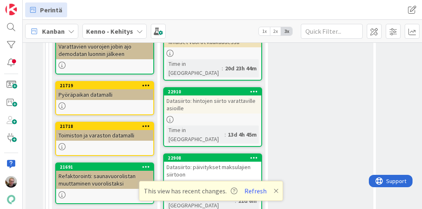
scroll to position [846, 0]
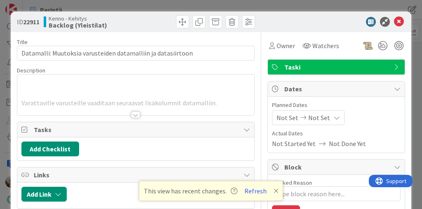
click at [139, 91] on div "Varattaville varusteille vaaditaan seuraavat lisäkolumnit datamalliin. Laitteel…" at bounding box center [135, 95] width 237 height 41
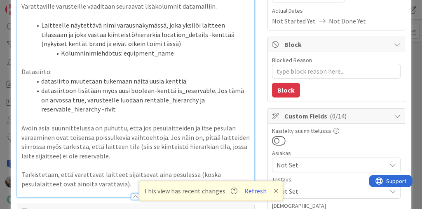
scroll to position [115, 0]
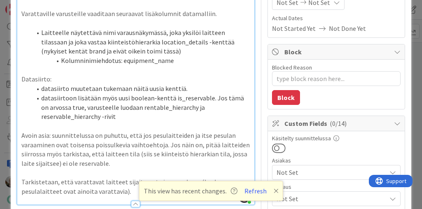
click at [132, 111] on li "datasiirtoon lisätään myös uusi boolean-kenttä is_reservable. Jos tämä on arvos…" at bounding box center [140, 108] width 219 height 28
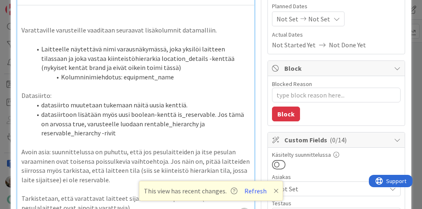
click at [176, 77] on li "Kolumninimiehdotus: equipment_name" at bounding box center [140, 77] width 219 height 9
click at [182, 102] on li "datasiirto muutetaan tukemaan näitä uusia kenttiä." at bounding box center [140, 105] width 219 height 9
drag, startPoint x: 127, startPoint y: 114, endPoint x: 178, endPoint y: 112, distance: 50.7
click at [178, 112] on li "datasiirtoon lisätään myös uusi boolean-kenttä is_reservable. Jos tämä on arvos…" at bounding box center [140, 124] width 219 height 28
click at [143, 116] on li "datasiirtoon lisätään myös uusi boolean-kenttä is_reservable. Jos tämä on arvos…" at bounding box center [140, 124] width 219 height 28
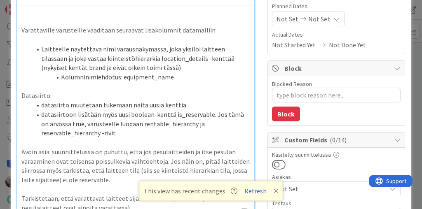
click at [128, 116] on li "datasiirtoon lisätään myös uusi boolean-kenttä is_reservable. Jos tämä on arvos…" at bounding box center [140, 124] width 219 height 28
click at [147, 116] on li "datasiirtoon lisätään myös uusi boolean-kenttä is_reservable. Jos tämä on arvos…" at bounding box center [140, 124] width 219 height 28
click at [150, 113] on li "datasiirtoon lisätään myös uusi boolean-kenttä is_reservable. Jos tämä on arvos…" at bounding box center [140, 124] width 219 height 28
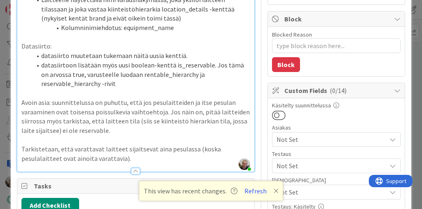
scroll to position [115, 0]
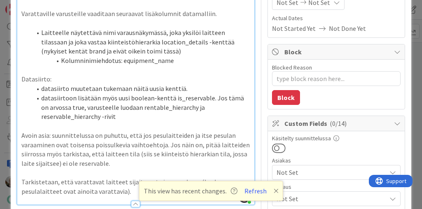
click at [170, 163] on p "Avoin asia: suunnittelussa on puhuttu, että jos pesulaitteiden ja itse pesulan …" at bounding box center [135, 149] width 229 height 37
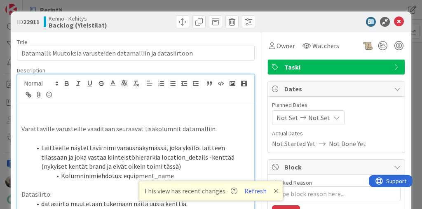
scroll to position [0, 0]
click at [397, 21] on icon at bounding box center [399, 22] width 10 height 10
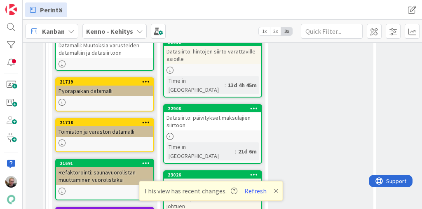
scroll to position [906, 0]
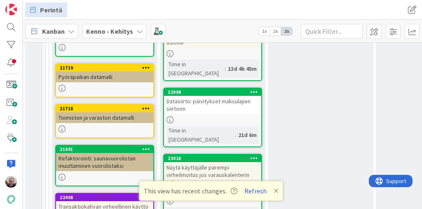
click at [238, 162] on div "Näytä käyttäjälle parempi virheilmoitus jos varauskalenterin tallenus epäonnist…" at bounding box center [212, 178] width 97 height 33
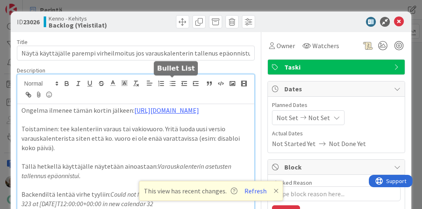
click at [171, 84] on div "Ongelma ilmenee tämän kortin jälkeen: [URL][DOMAIN_NAME] Toistaminen: tee kalen…" at bounding box center [135, 174] width 237 height 199
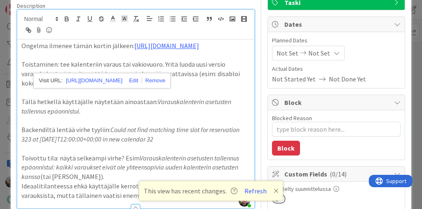
scroll to position [66, 0]
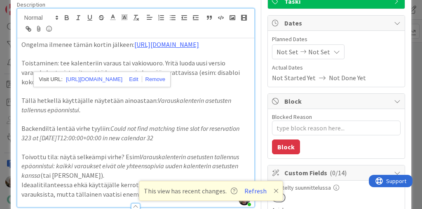
click at [159, 142] on em "Could not find matching time slot for reservation 323 at [DATE]T12:00:00+00:00 …" at bounding box center [130, 133] width 219 height 18
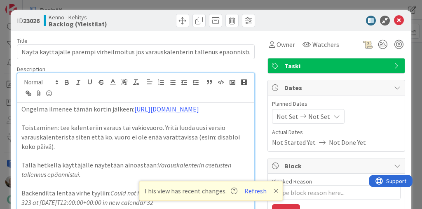
scroll to position [0, 0]
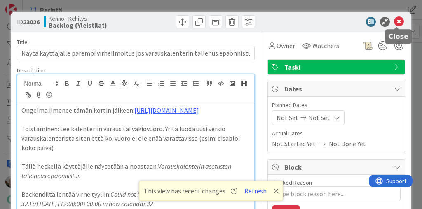
click at [398, 26] on icon at bounding box center [399, 22] width 10 height 10
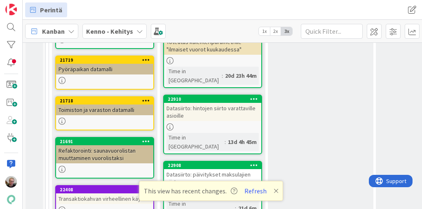
scroll to position [931, 0]
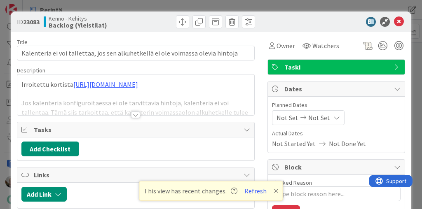
click at [165, 106] on div at bounding box center [135, 104] width 237 height 21
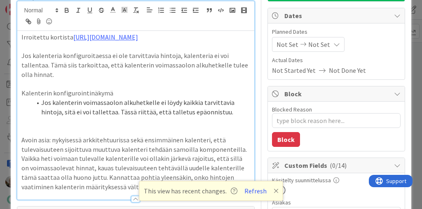
scroll to position [66, 0]
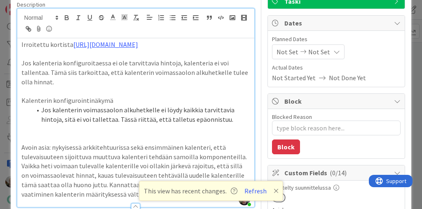
click at [185, 79] on p "Jos kalenteria konfiguroitaessa ei ole tarvittavia hintoja, kalenteria ei voi t…" at bounding box center [135, 72] width 229 height 28
click at [213, 75] on p "Jos kalenteria konfiguroitaessa ei ole tarvittavia hintoja, kalenteria ei voi t…" at bounding box center [135, 72] width 229 height 28
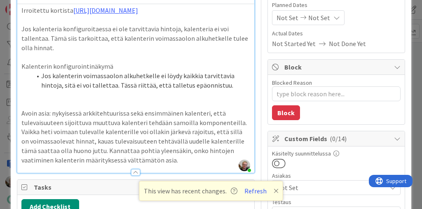
scroll to position [99, 0]
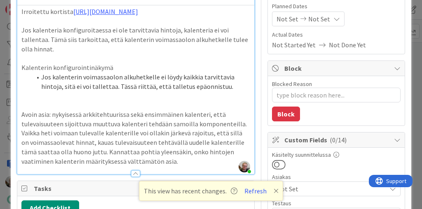
click at [100, 138] on p "Avoin asia: nykyisessä arkkitehtuurissa sekä ensimmäinen kalenteri, että tuleva…" at bounding box center [135, 138] width 229 height 56
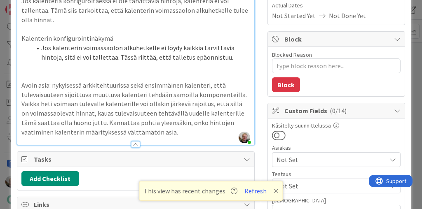
scroll to position [132, 0]
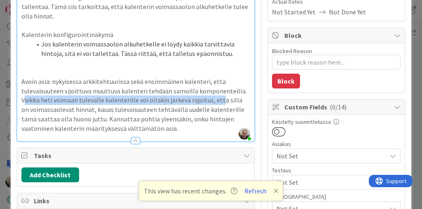
drag, startPoint x: 26, startPoint y: 95, endPoint x: 217, endPoint y: 103, distance: 191.7
click at [217, 103] on p "Avoin asia: nykyisessä arkkitehtuurissa sekä ensimmäinen kalenteri, että tuleva…" at bounding box center [135, 105] width 229 height 56
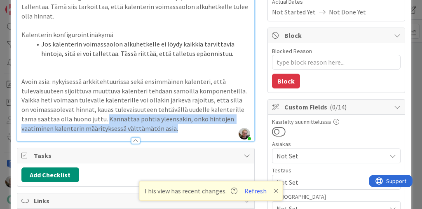
drag, startPoint x: 89, startPoint y: 119, endPoint x: 154, endPoint y: 129, distance: 66.0
click at [154, 129] on p "Avoin asia: nykyisessä arkkitehtuurissa sekä ensimmäinen kalenteri, että tuleva…" at bounding box center [135, 105] width 229 height 56
drag, startPoint x: 84, startPoint y: 118, endPoint x: 147, endPoint y: 129, distance: 63.7
click at [147, 129] on p "Avoin asia: nykyisessä arkkitehtuurissa sekä ensimmäinen kalenteri, että tuleva…" at bounding box center [135, 105] width 229 height 56
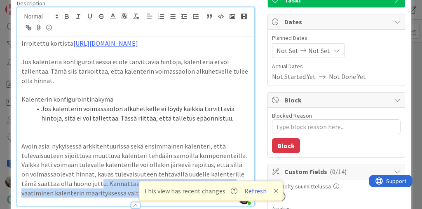
scroll to position [66, 0]
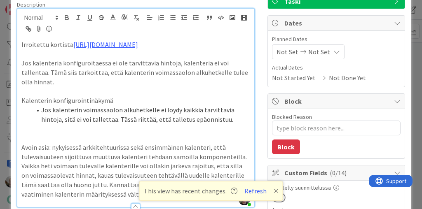
click at [180, 133] on p at bounding box center [135, 128] width 229 height 9
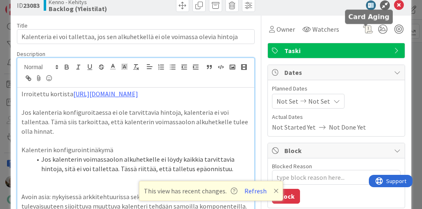
scroll to position [0, 0]
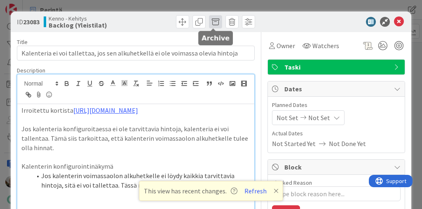
click at [211, 20] on span at bounding box center [215, 21] width 13 height 13
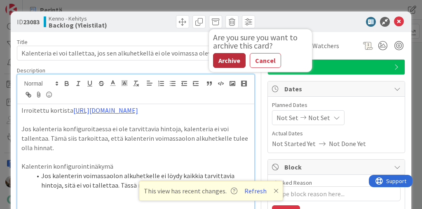
click at [228, 59] on button "Archive" at bounding box center [229, 60] width 33 height 15
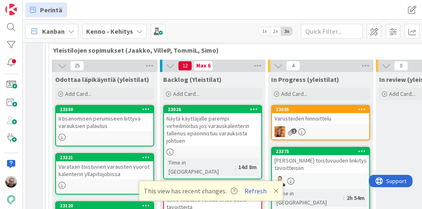
scroll to position [156, 0]
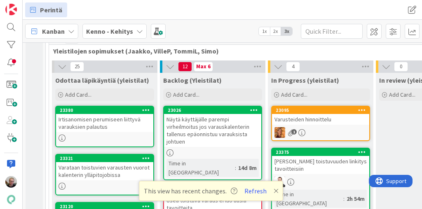
click at [92, 126] on div "Irtisanomisen perumiseen liittyvä varauksien palautus" at bounding box center [104, 123] width 97 height 18
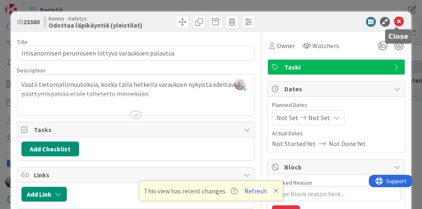
drag, startPoint x: 395, startPoint y: 23, endPoint x: 358, endPoint y: 27, distance: 36.4
click at [395, 23] on icon at bounding box center [399, 22] width 10 height 10
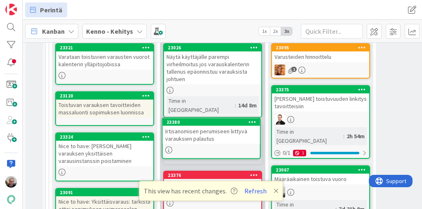
scroll to position [222, 0]
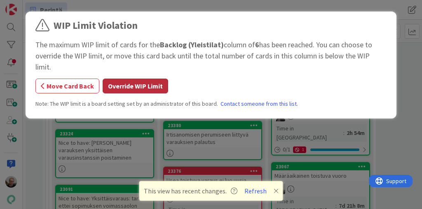
click at [123, 80] on button "Override WIP Limit" at bounding box center [135, 86] width 65 height 15
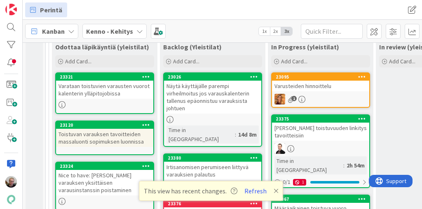
scroll to position [189, 0]
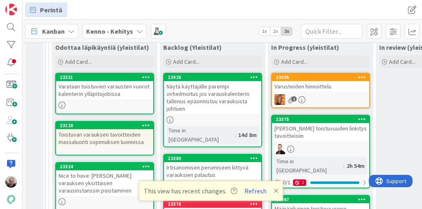
click at [110, 92] on div "Varataan toistuvien varausten vuorot kalenterin ylläpitojobissa" at bounding box center [104, 90] width 97 height 18
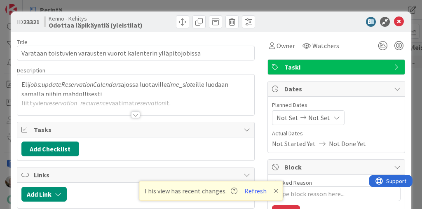
click at [140, 102] on div at bounding box center [135, 104] width 237 height 21
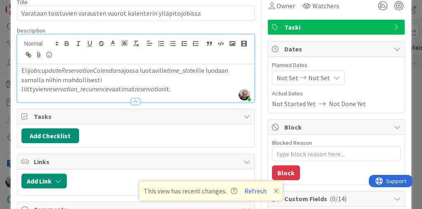
scroll to position [16, 0]
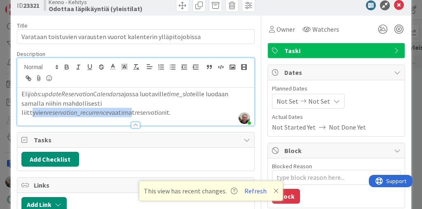
drag, startPoint x: 108, startPoint y: 104, endPoint x: 208, endPoint y: 107, distance: 100.6
click at [208, 107] on p "Eli jobs:updateReservationCalendars ajossa luotaville time_slot eille luodaan s…" at bounding box center [135, 103] width 229 height 28
click at [209, 106] on p "Eli jobs:updateReservationCalendars ajossa luotaville time_slot eille luodaan s…" at bounding box center [135, 103] width 229 height 28
click at [219, 105] on p "Eli jobs:updateReservationCalendars ajossa luotaville time_slot eille luodaan s…" at bounding box center [135, 103] width 229 height 28
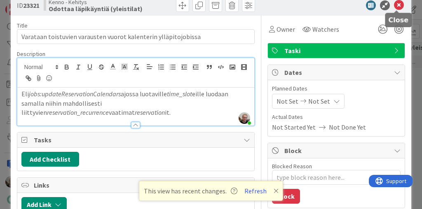
click at [395, 5] on icon at bounding box center [399, 5] width 10 height 10
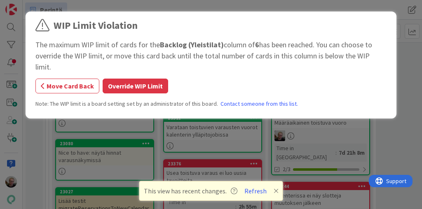
scroll to position [275, 0]
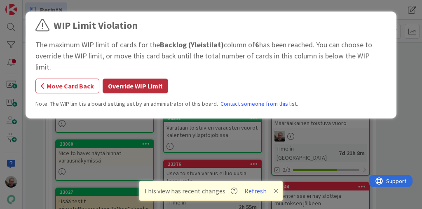
click at [132, 79] on button "Override WIP Limit" at bounding box center [135, 86] width 65 height 15
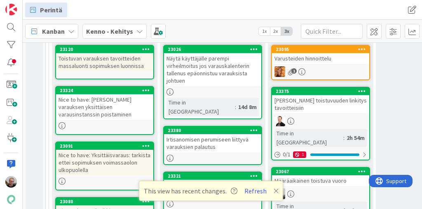
scroll to position [192, 0]
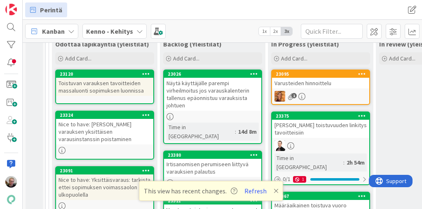
click at [110, 89] on div "Toistuvan varauksen tavoitteiden massaluonti sopimuksen luonnissa" at bounding box center [104, 87] width 97 height 18
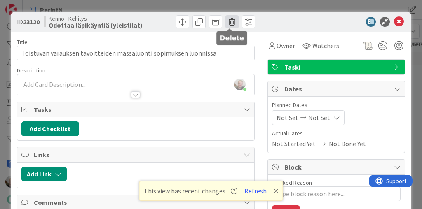
click at [229, 23] on span at bounding box center [231, 21] width 13 height 13
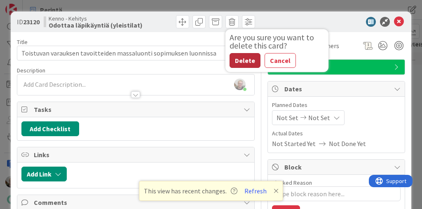
click at [241, 59] on button "Delete" at bounding box center [244, 60] width 31 height 15
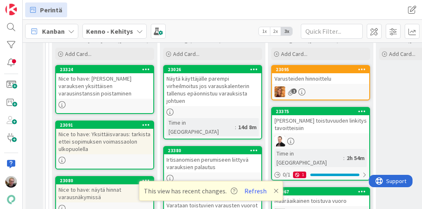
scroll to position [176, 0]
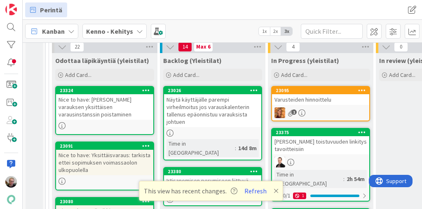
click at [274, 191] on icon at bounding box center [276, 191] width 5 height 7
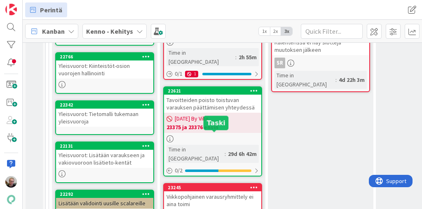
scroll to position [445, 0]
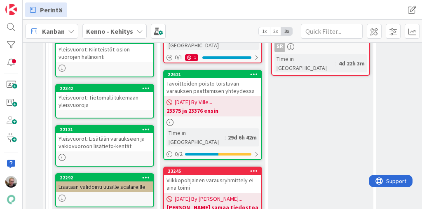
type textarea "x"
